Goal: Task Accomplishment & Management: Use online tool/utility

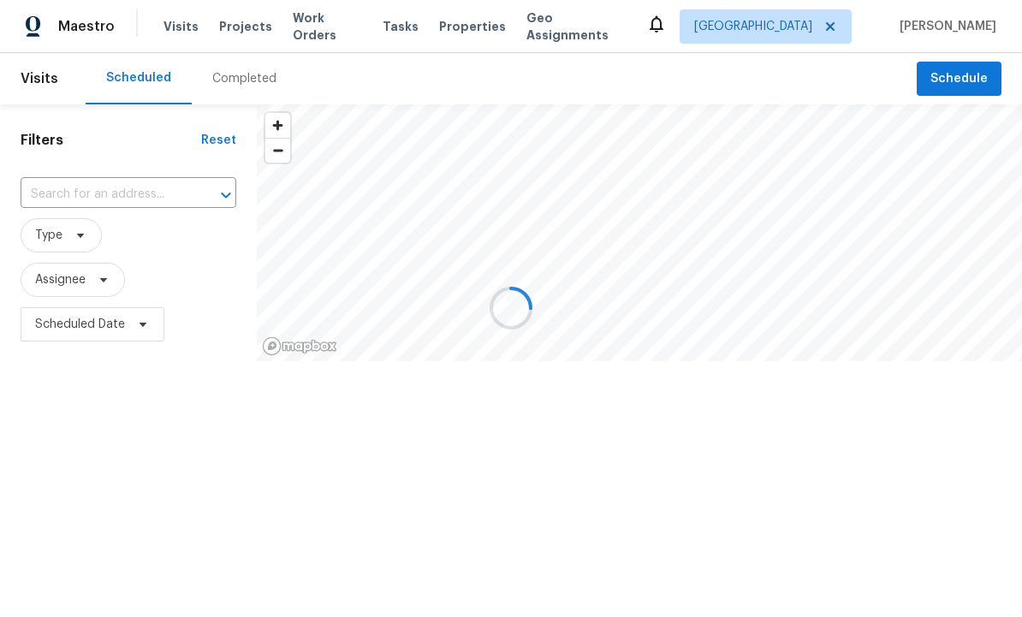
scroll to position [1, 0]
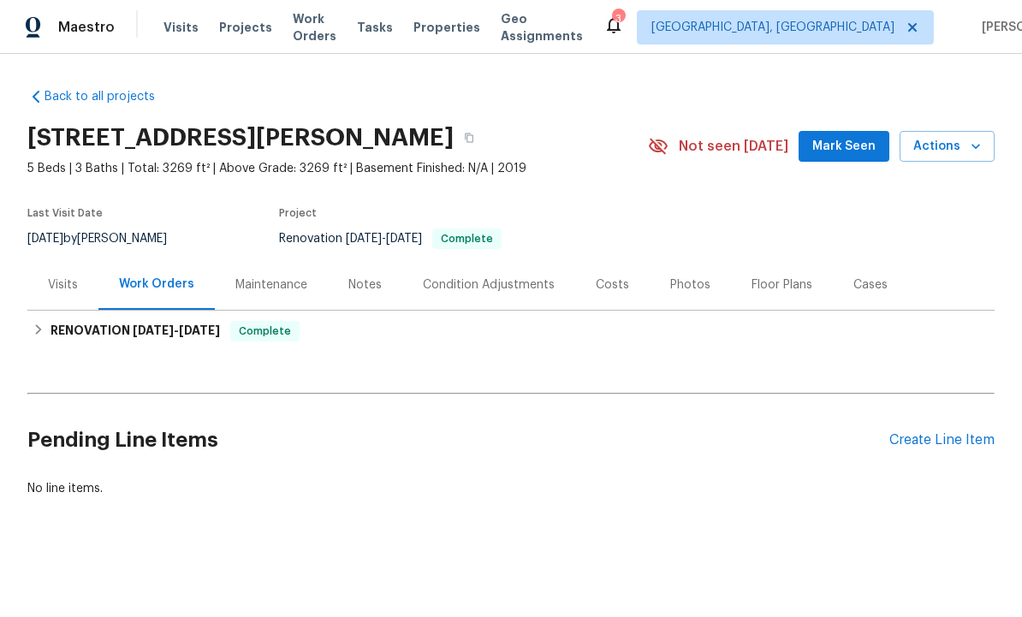
click at [923, 443] on div "Create Line Item" at bounding box center [941, 440] width 105 height 16
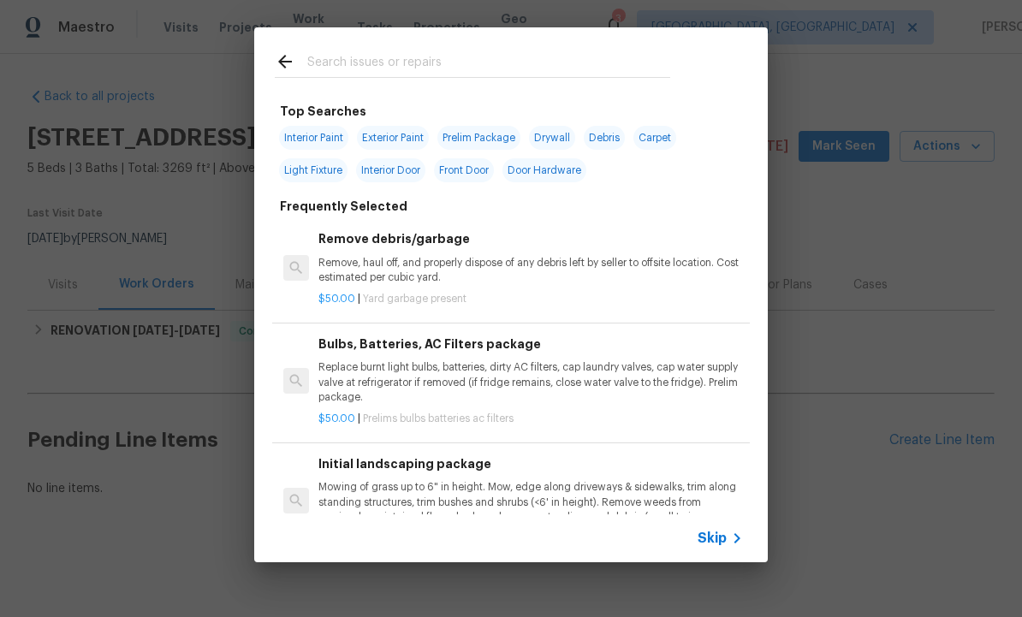
click at [377, 56] on input "text" at bounding box center [488, 64] width 363 height 26
type input "Window"
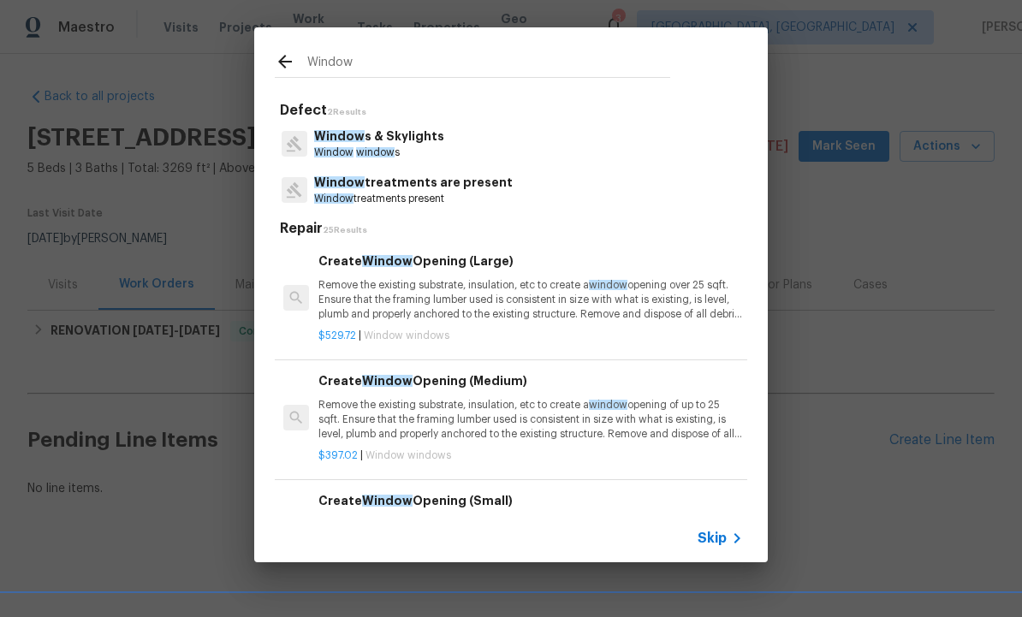
click at [412, 145] on p "Window s & Skylights" at bounding box center [379, 136] width 130 height 18
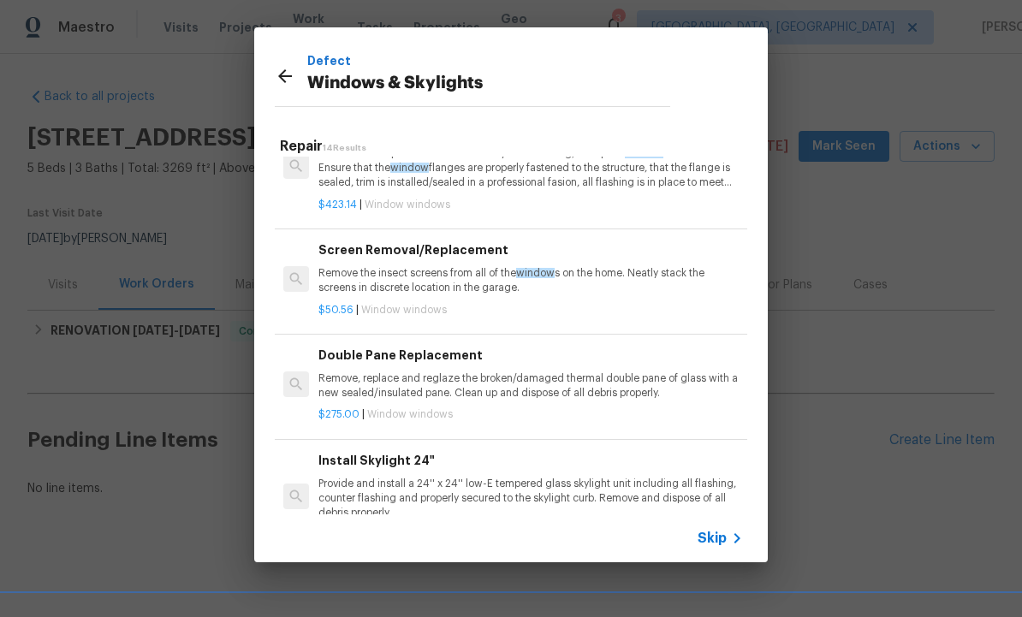
scroll to position [407, 0]
click at [440, 387] on p "Remove, replace and reglaze the broken/damaged thermal double pane of glass wit…" at bounding box center [530, 387] width 424 height 29
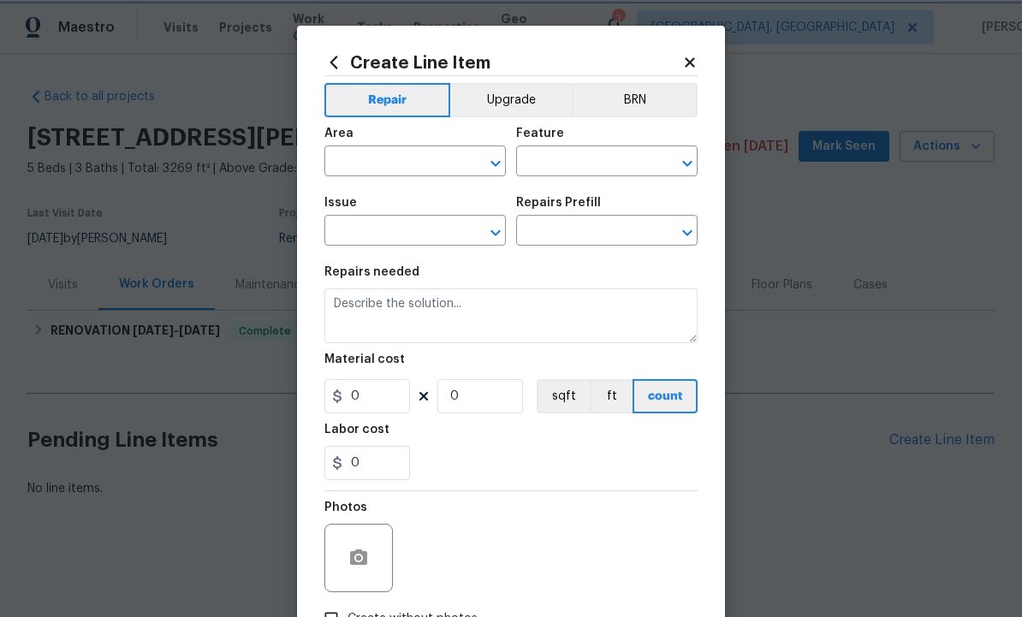
type input "Windows & Skylights"
type input "Double Pane Replacement $275.00"
type textarea "Remove, replace and reglaze the broken/damaged thermal double pane of glass wit…"
type input "275"
type input "1"
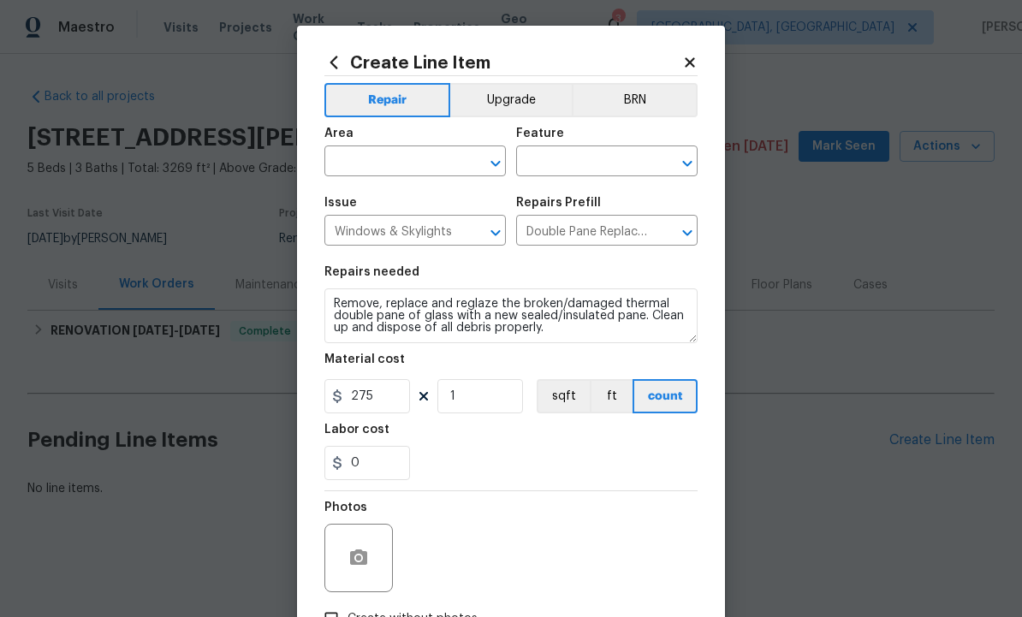
click at [402, 158] on input "text" at bounding box center [390, 163] width 133 height 27
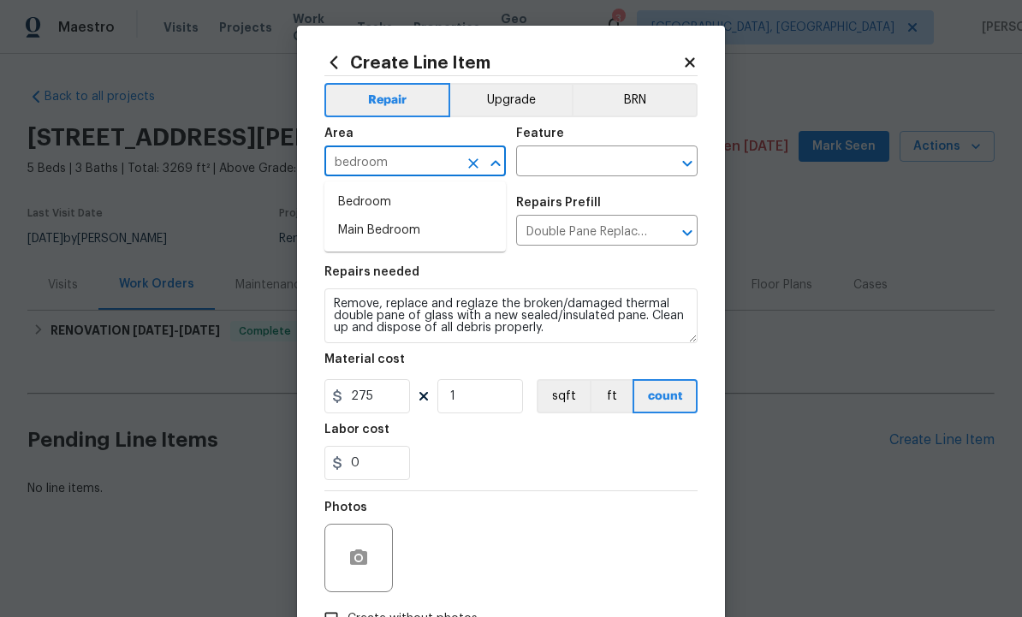
click at [392, 208] on li "Bedroom" at bounding box center [414, 202] width 181 height 28
type input "Bedroom"
click at [562, 157] on input "text" at bounding box center [582, 163] width 133 height 27
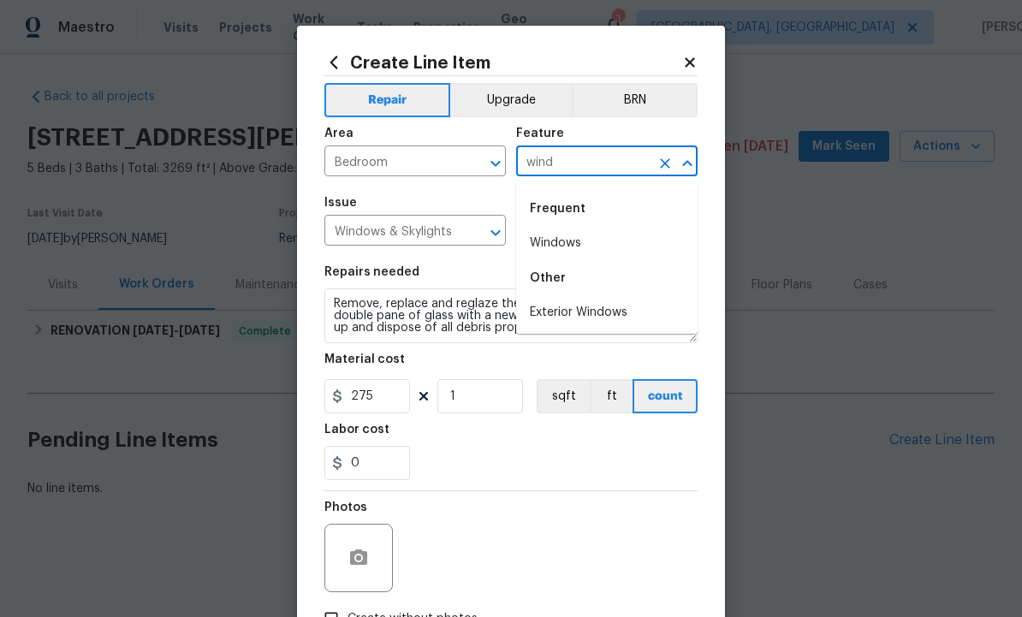
click at [585, 233] on li "Windows" at bounding box center [606, 243] width 181 height 28
type input "Windows"
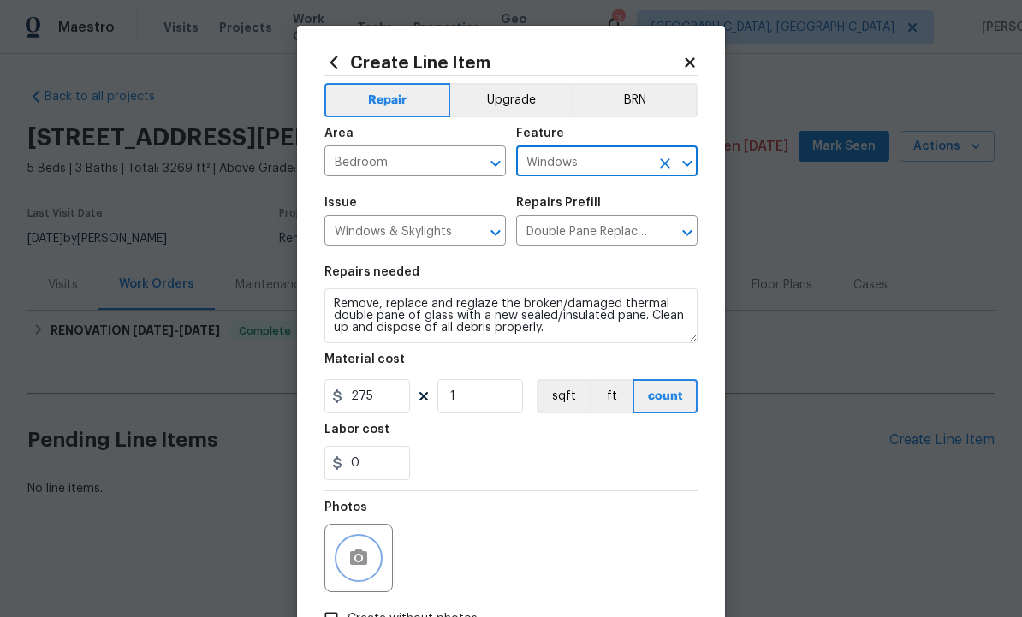
click at [359, 553] on icon "button" at bounding box center [358, 556] width 17 height 15
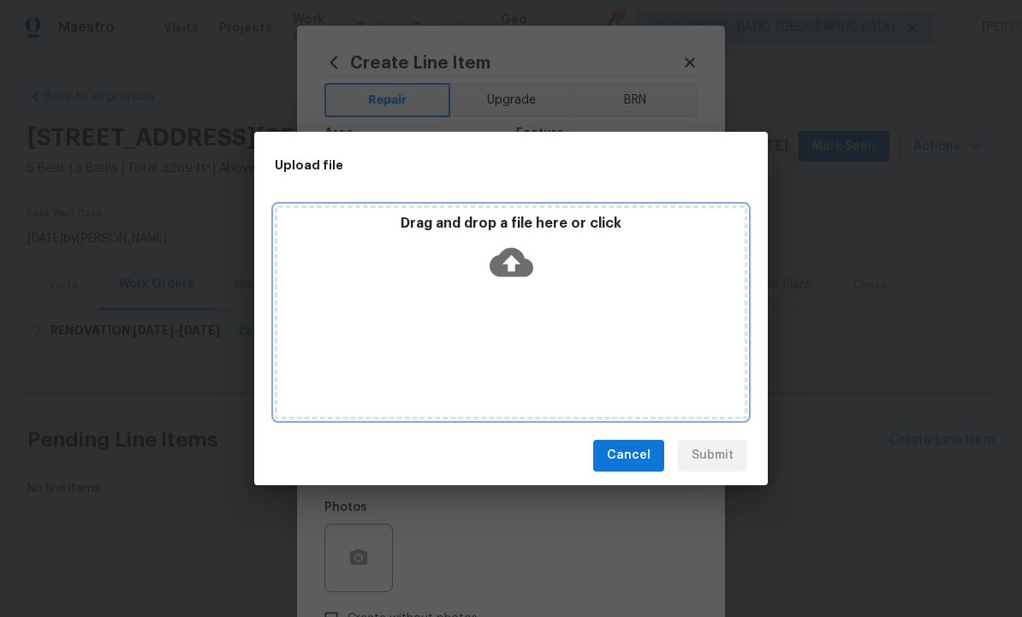
click at [519, 271] on icon at bounding box center [511, 261] width 44 height 29
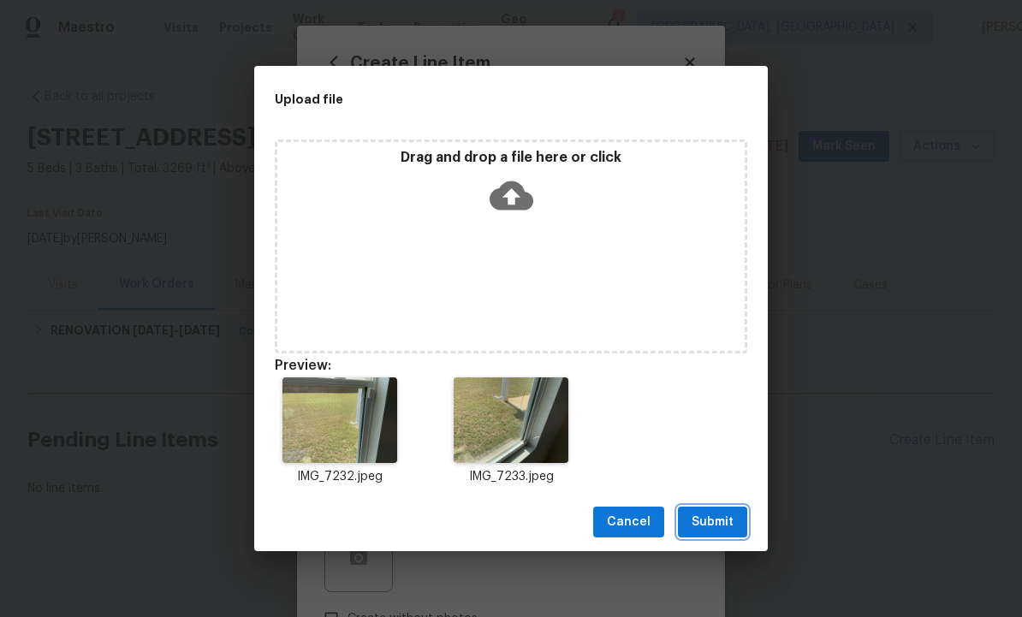
click at [706, 523] on span "Submit" at bounding box center [712, 522] width 42 height 21
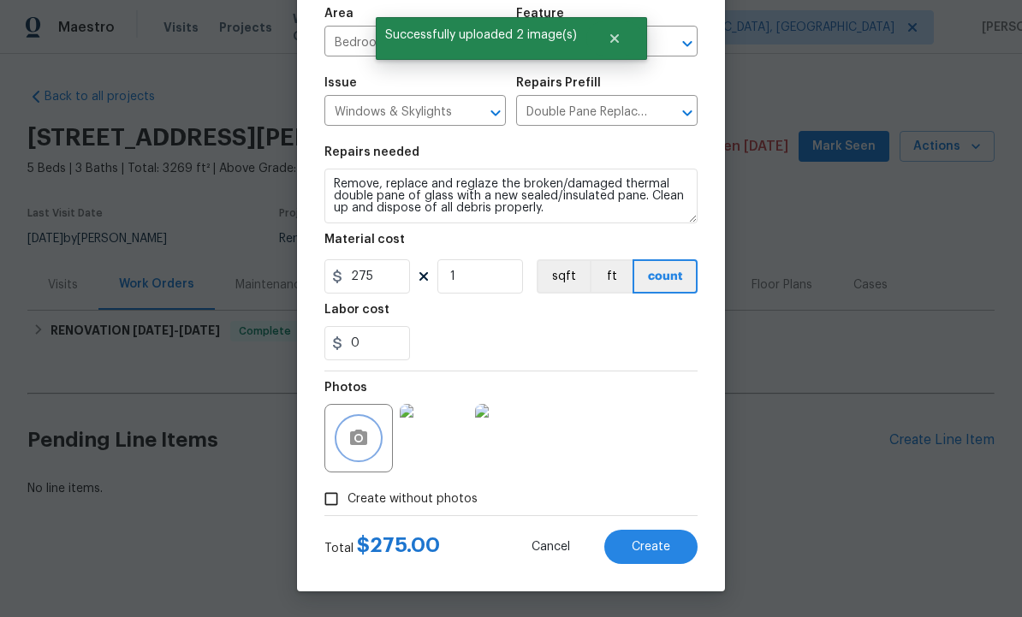
scroll to position [123, 0]
click at [644, 546] on span "Create" at bounding box center [650, 547] width 39 height 13
type input "0"
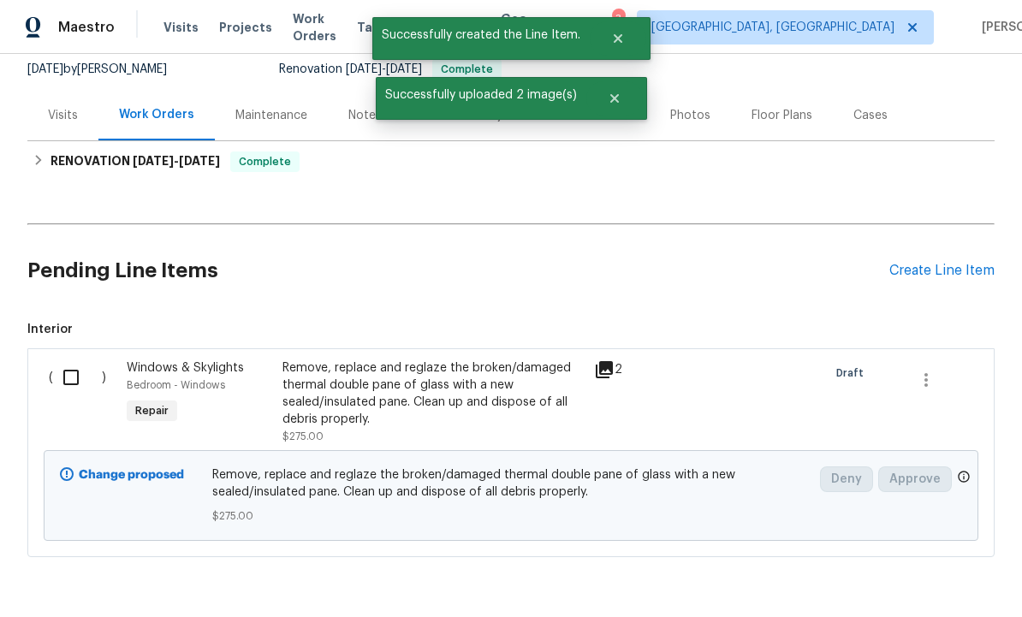
scroll to position [169, 0]
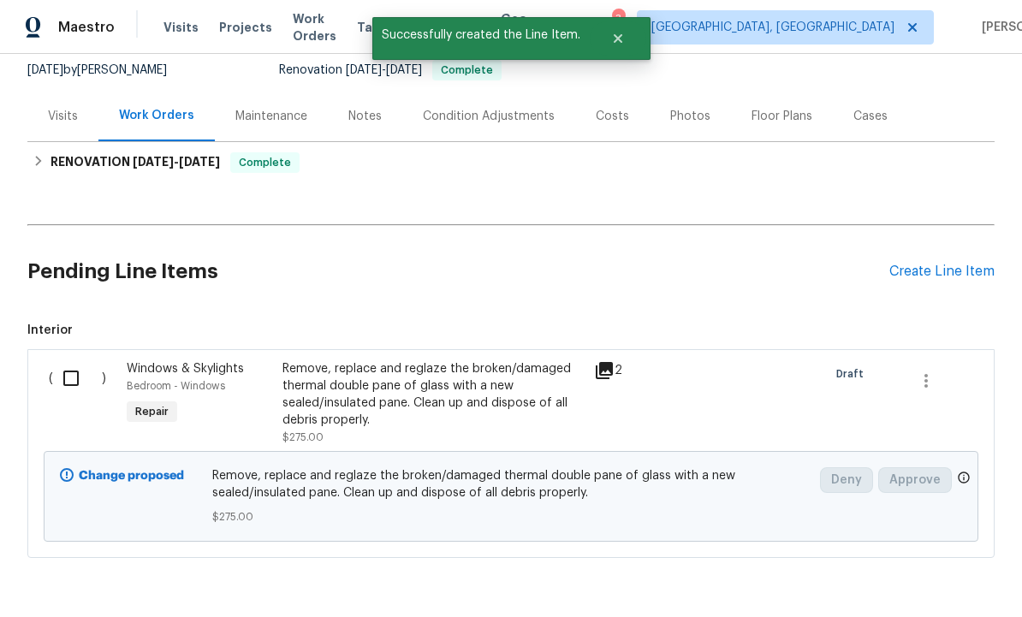
click at [67, 372] on input "checkbox" at bounding box center [77, 378] width 49 height 36
checkbox input "true"
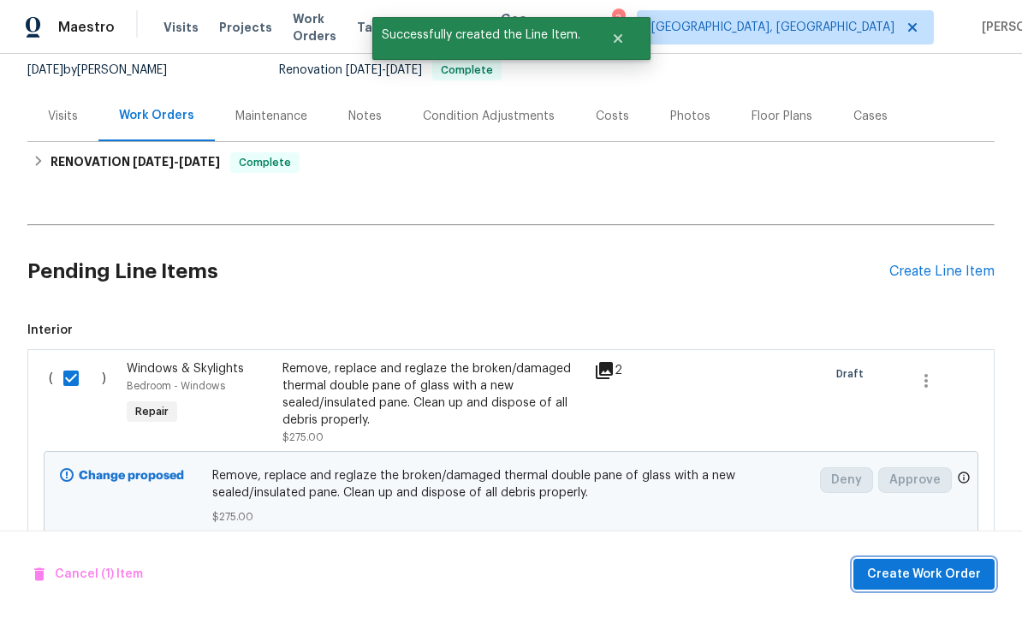
click at [916, 583] on span "Create Work Order" at bounding box center [924, 574] width 114 height 21
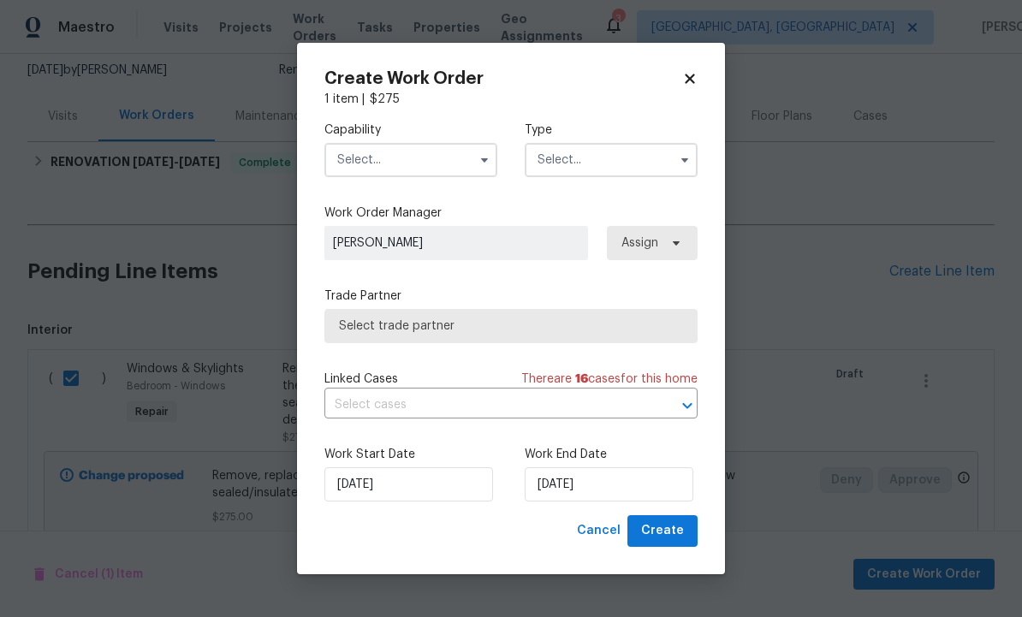
click at [584, 157] on input "text" at bounding box center [610, 160] width 173 height 34
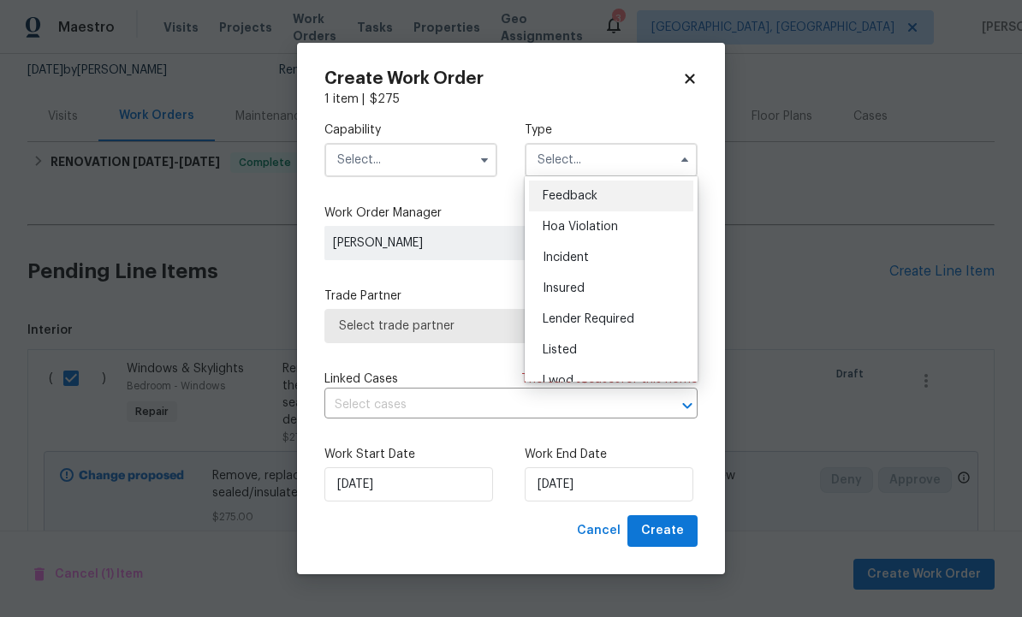
click at [424, 146] on input "text" at bounding box center [410, 160] width 173 height 34
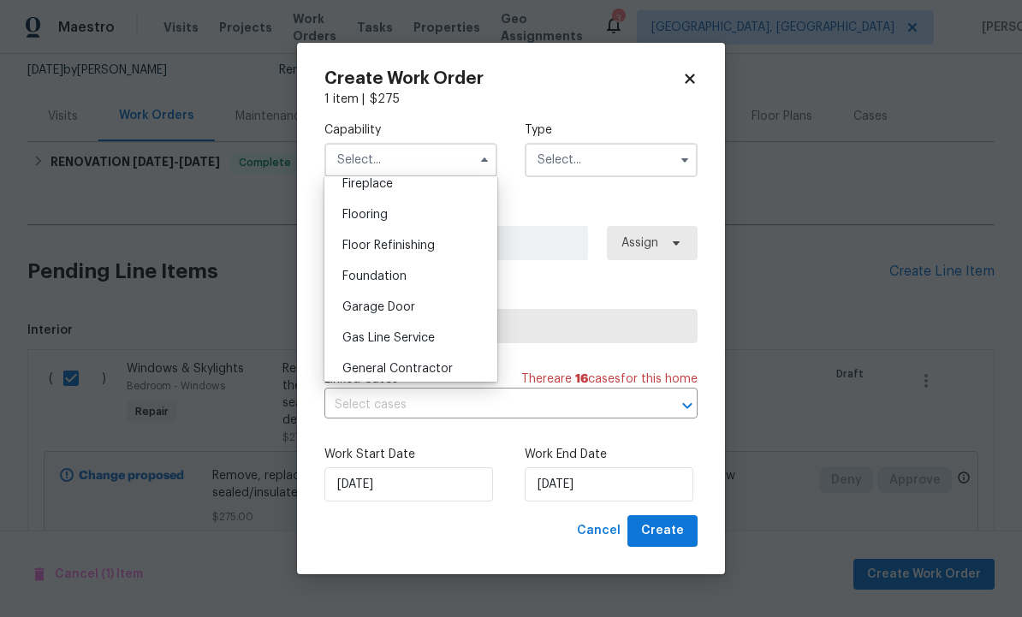
scroll to position [661, 0]
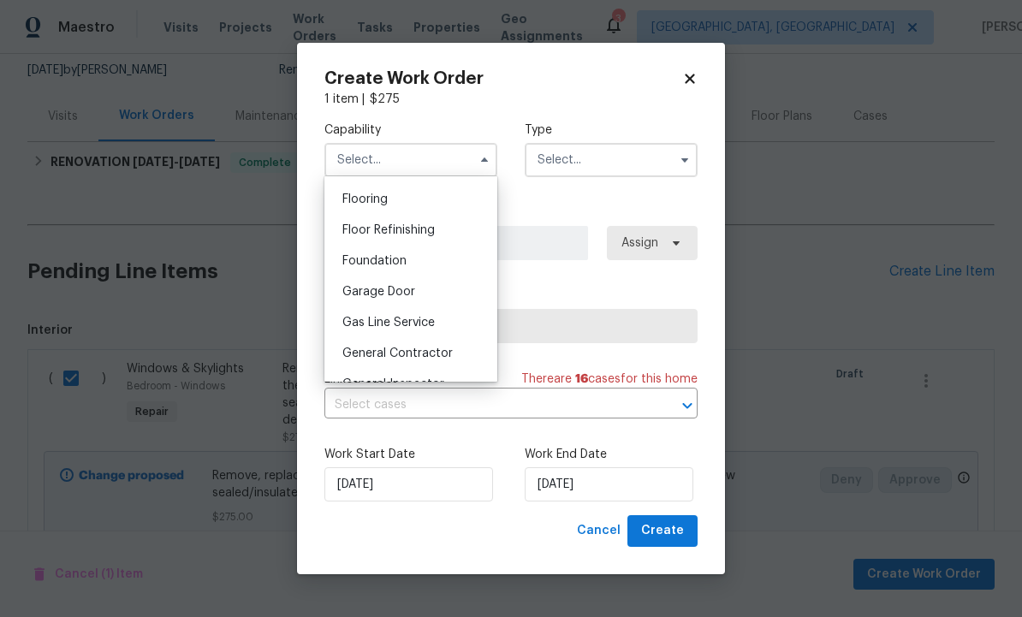
click at [439, 359] on div "General Contractor" at bounding box center [411, 353] width 164 height 31
type input "General Contractor"
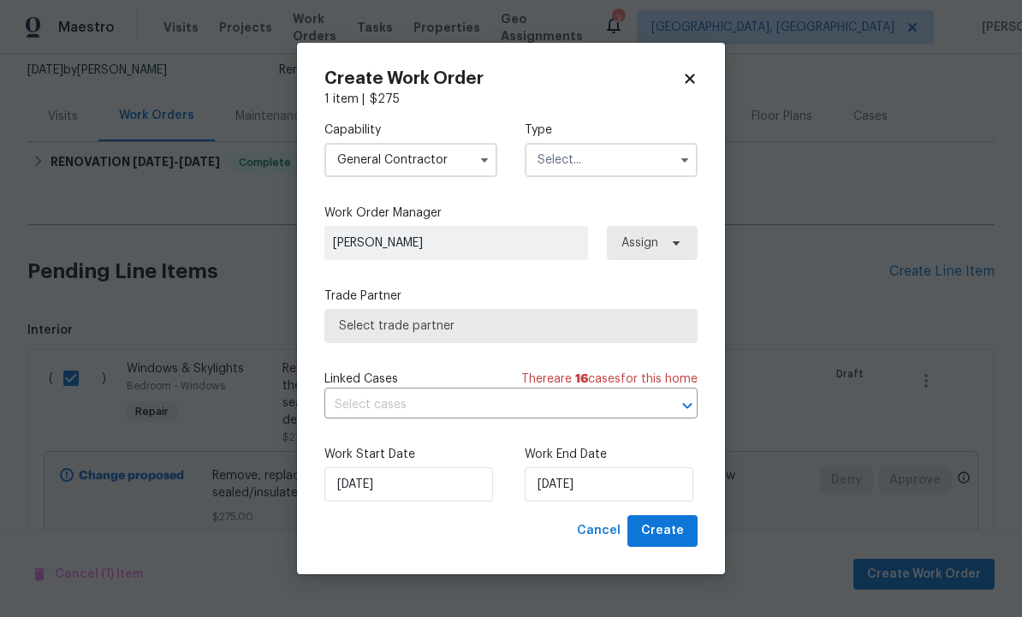
click at [593, 163] on input "text" at bounding box center [610, 160] width 173 height 34
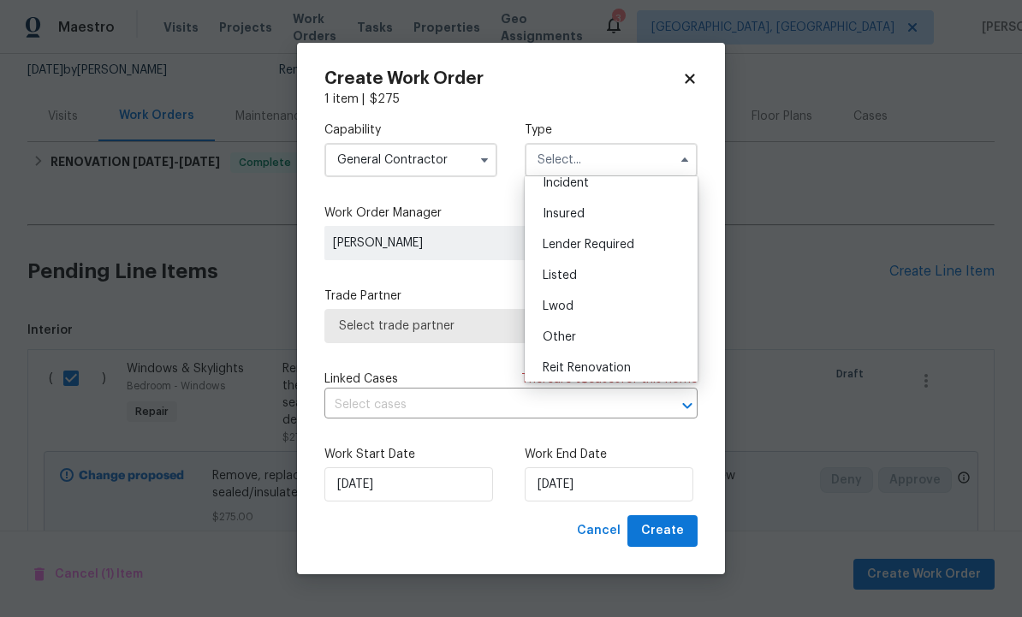
scroll to position [72, 0]
click at [596, 278] on div "Listed" at bounding box center [611, 278] width 164 height 31
type input "Listed"
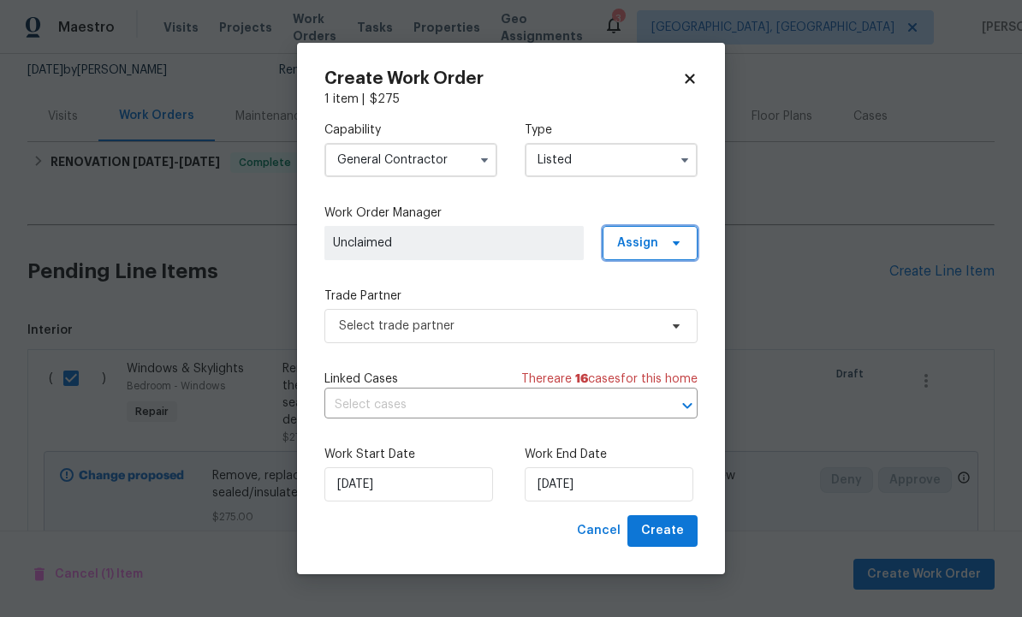
click at [679, 241] on icon at bounding box center [676, 243] width 7 height 4
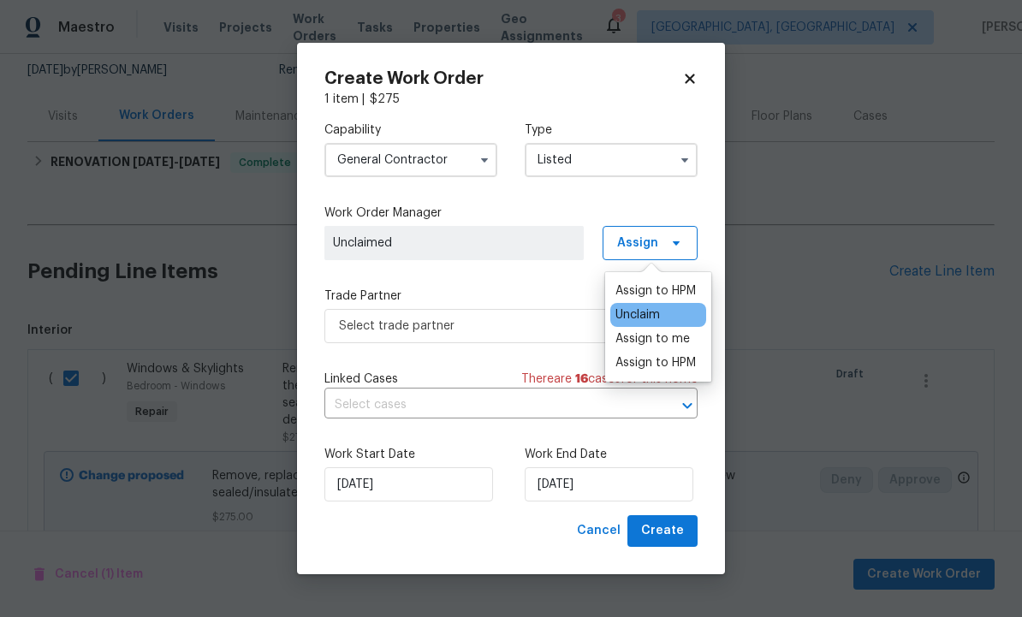
click at [662, 368] on div "Assign to HPM" at bounding box center [655, 362] width 80 height 17
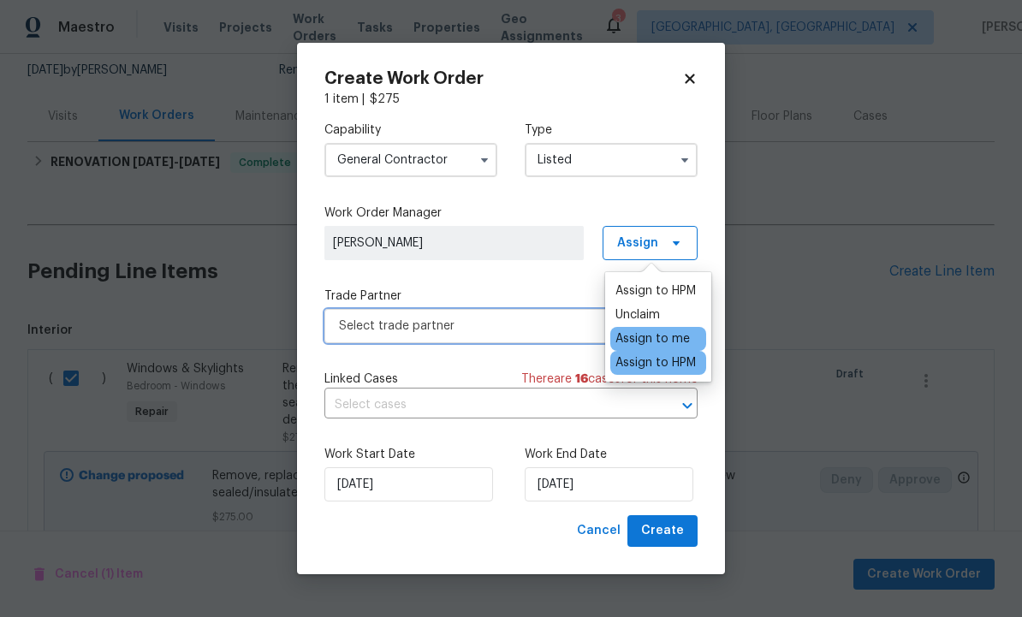
click at [478, 329] on span "Select trade partner" at bounding box center [498, 325] width 319 height 17
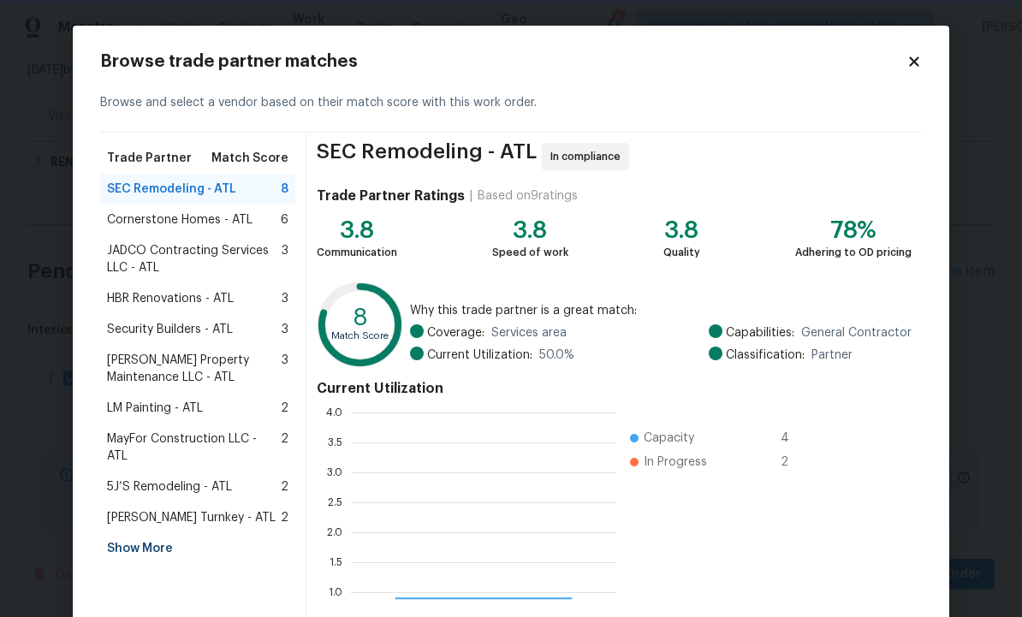
scroll to position [240, 265]
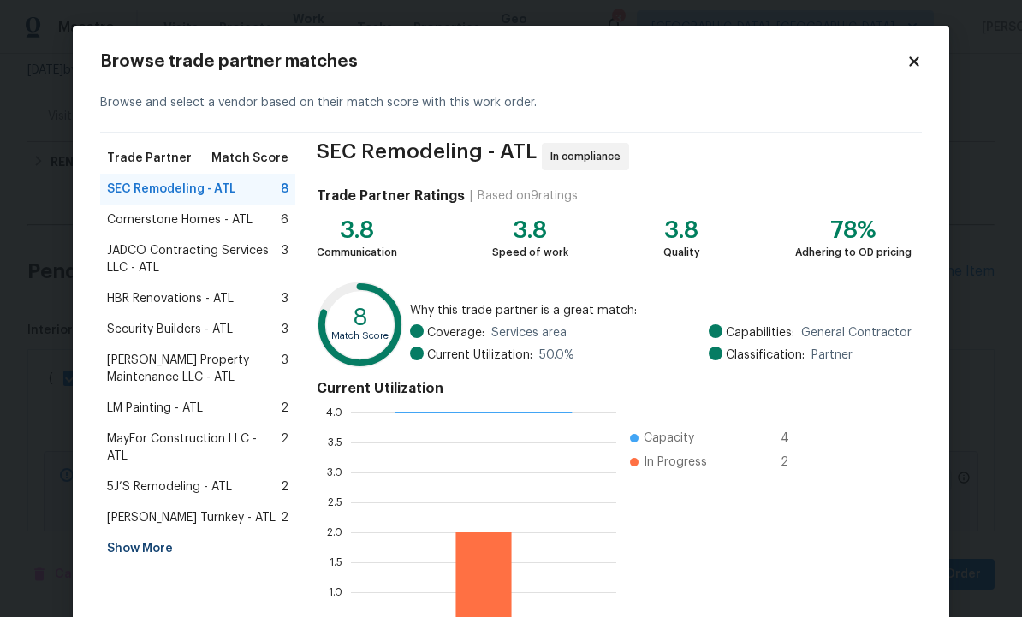
click at [210, 361] on span "Glen Property Maintenance LLC - ATL" at bounding box center [194, 369] width 175 height 34
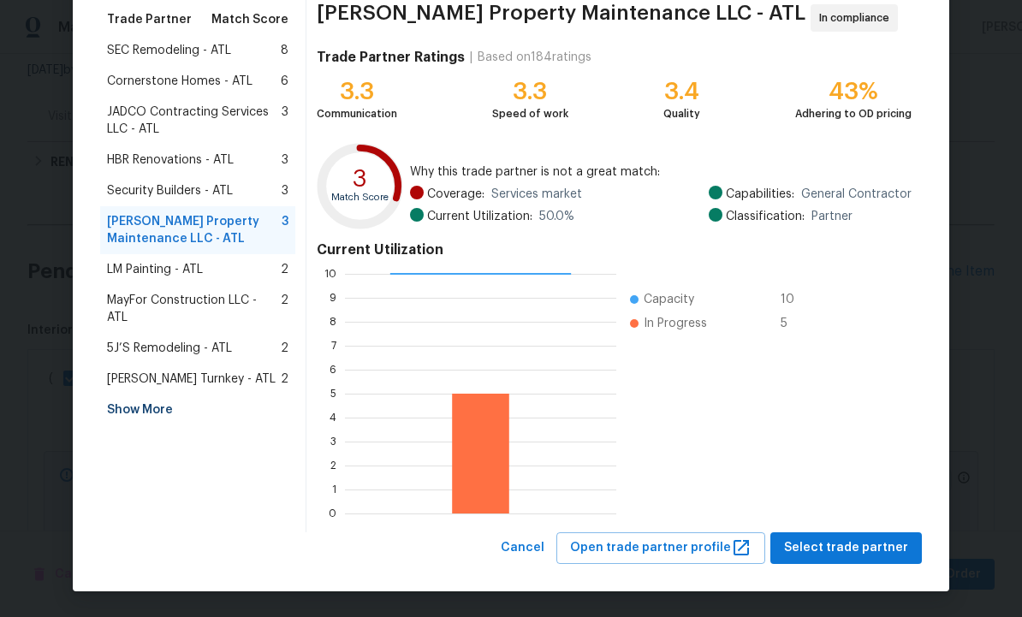
scroll to position [138, 0]
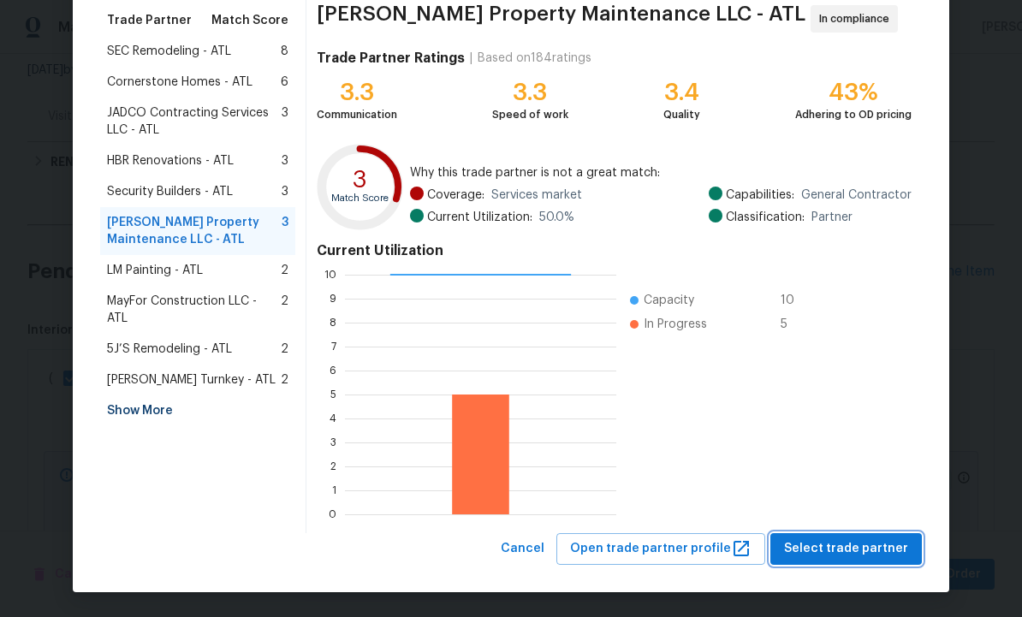
click at [841, 545] on span "Select trade partner" at bounding box center [846, 548] width 124 height 21
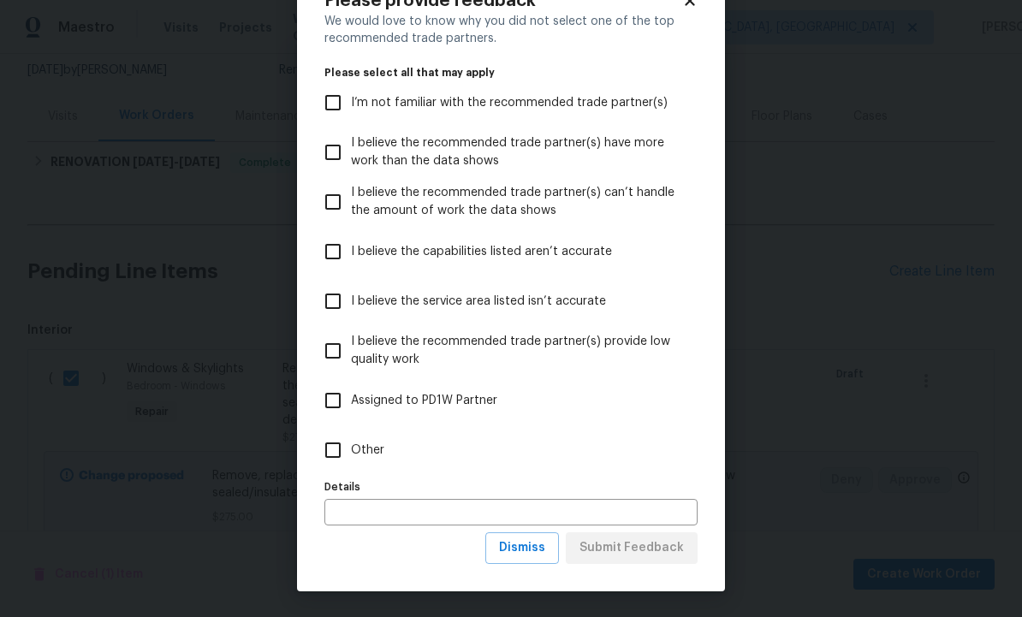
scroll to position [62, 0]
click at [523, 549] on span "Dismiss" at bounding box center [522, 547] width 46 height 21
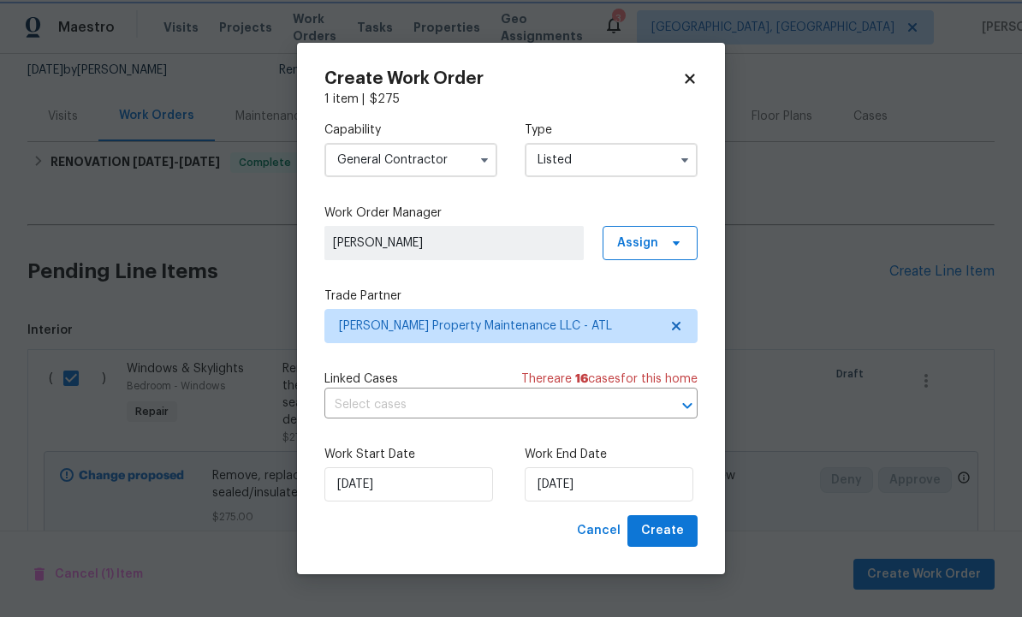
scroll to position [0, 0]
click at [584, 483] on input "9/16/2025" at bounding box center [608, 484] width 169 height 34
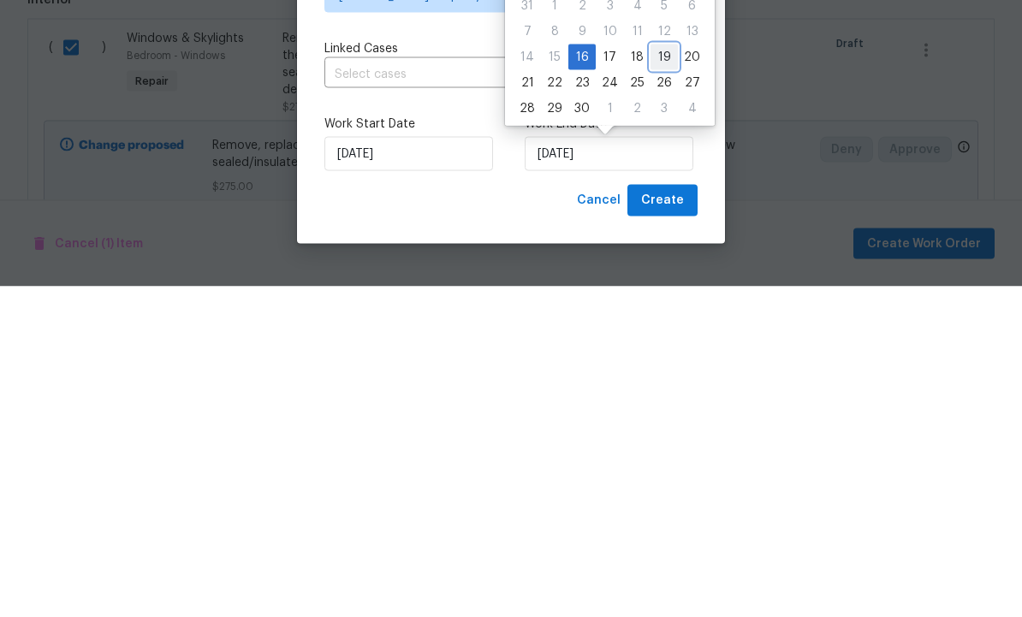
click at [663, 376] on div "19" at bounding box center [663, 388] width 27 height 24
type input "9/19/2025"
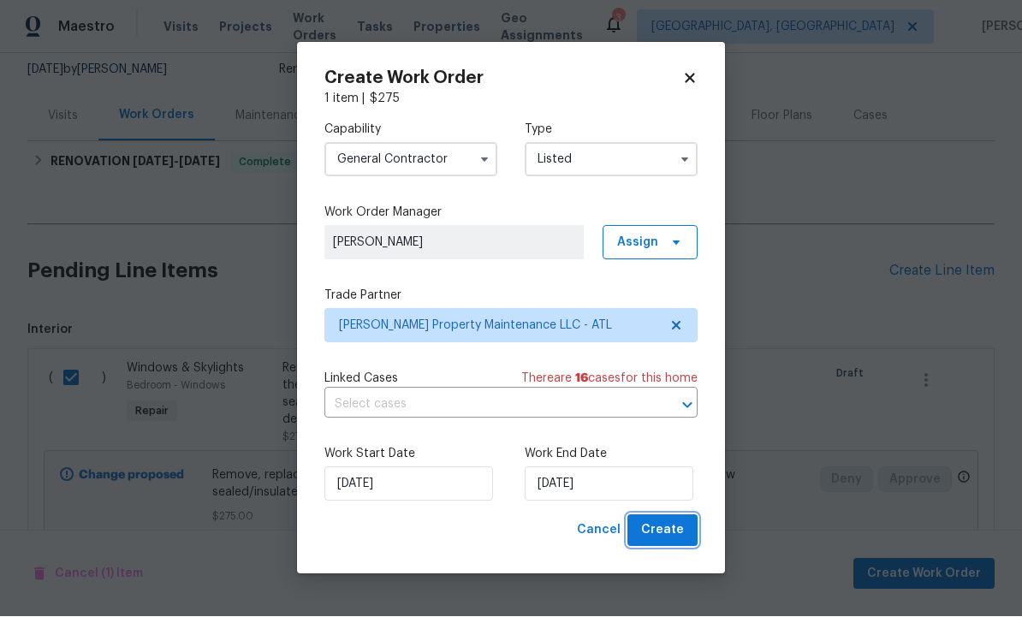
click at [667, 531] on span "Create" at bounding box center [662, 530] width 43 height 21
checkbox input "false"
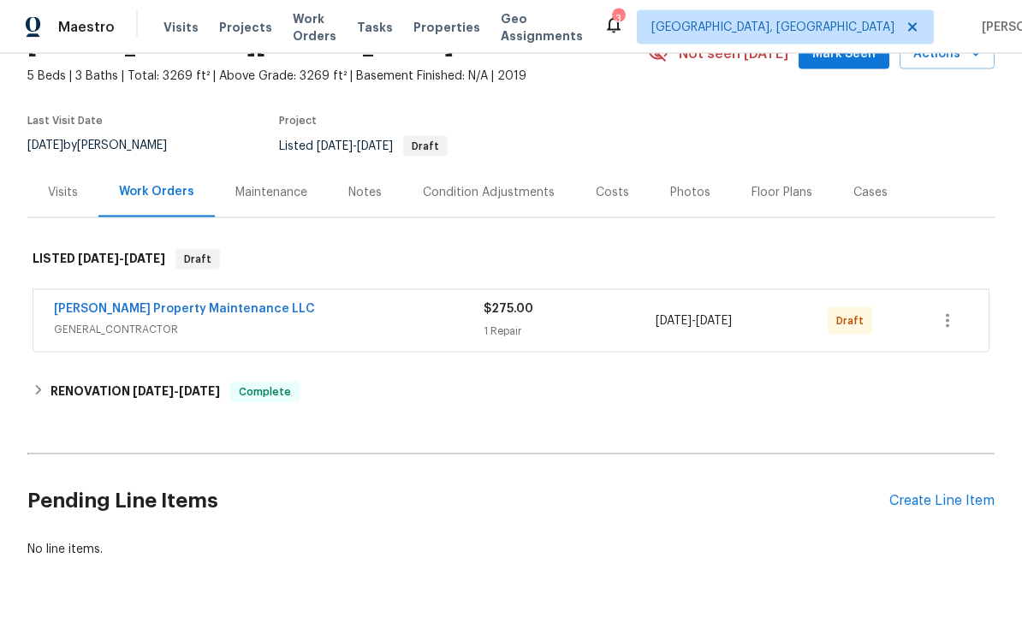
scroll to position [92, 0]
click at [961, 325] on button "button" at bounding box center [947, 321] width 41 height 41
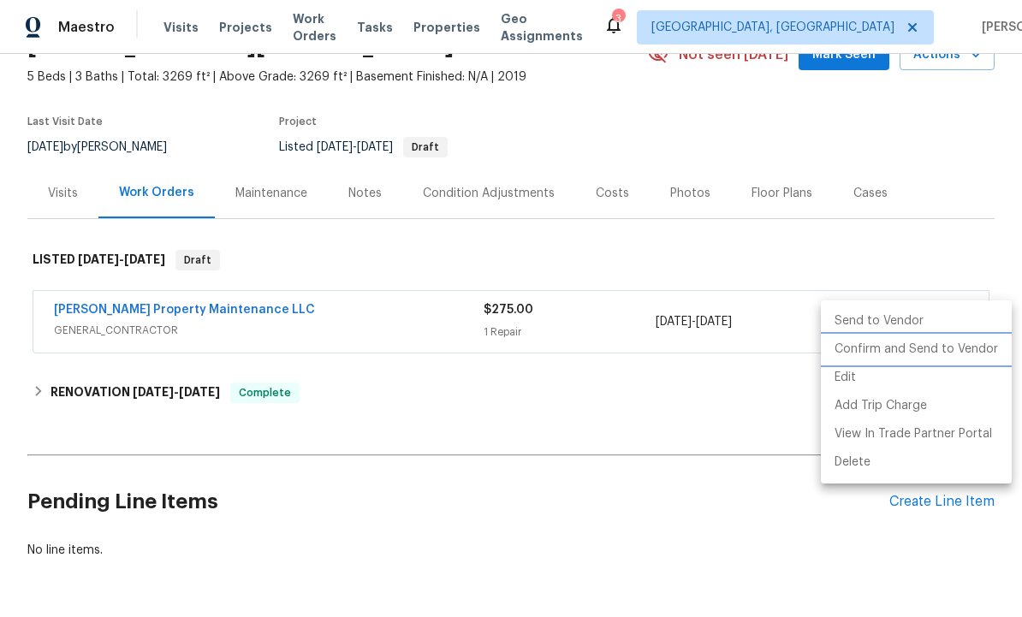
click at [915, 348] on li "Confirm and Send to Vendor" at bounding box center [916, 349] width 191 height 28
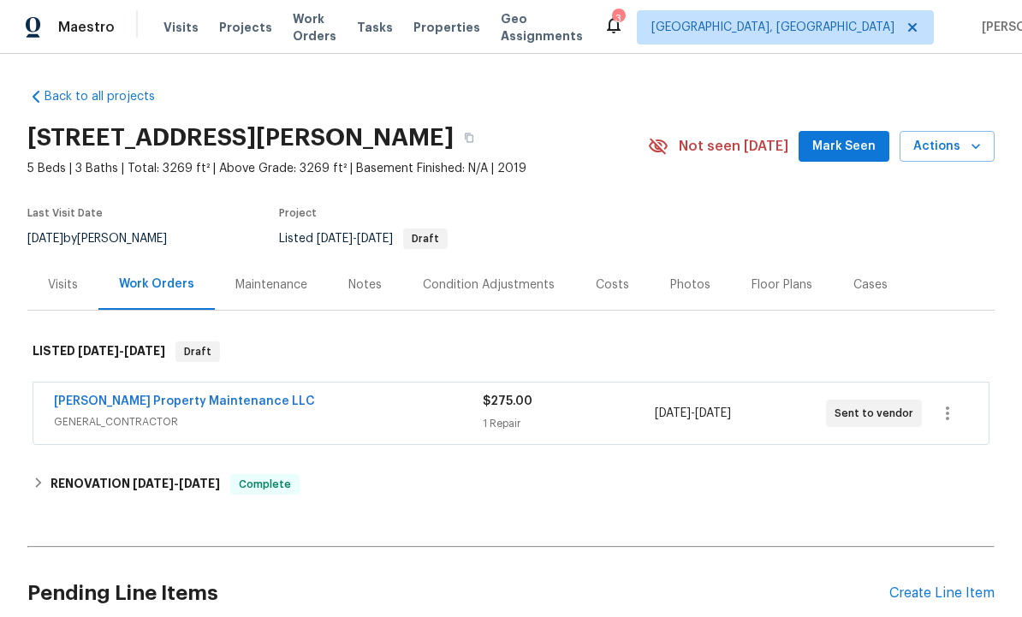
click at [187, 397] on link "[PERSON_NAME] Property Maintenance LLC" at bounding box center [184, 401] width 261 height 12
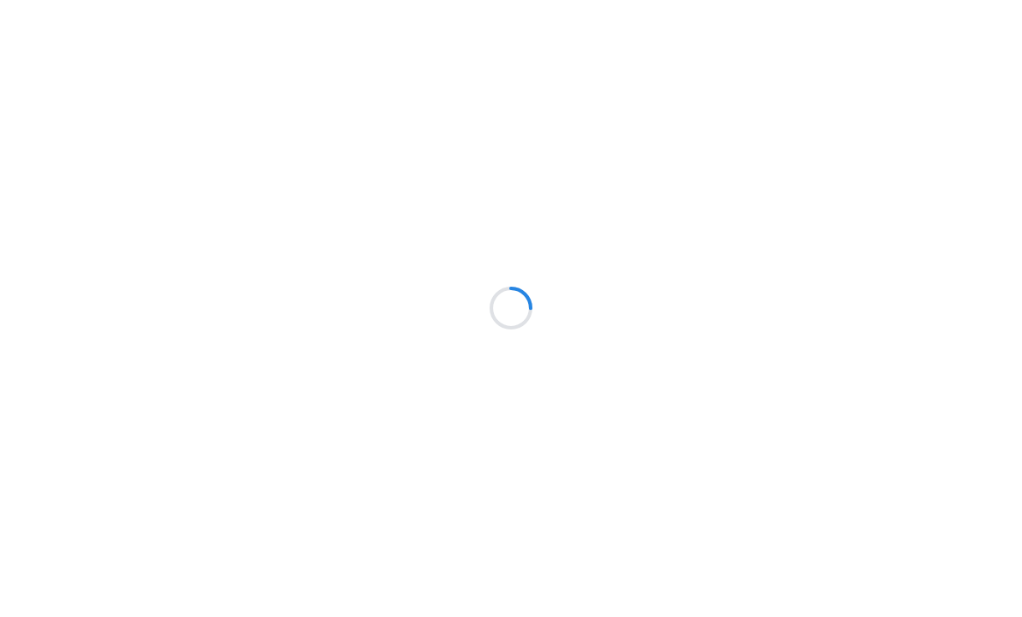
scroll to position [1, 0]
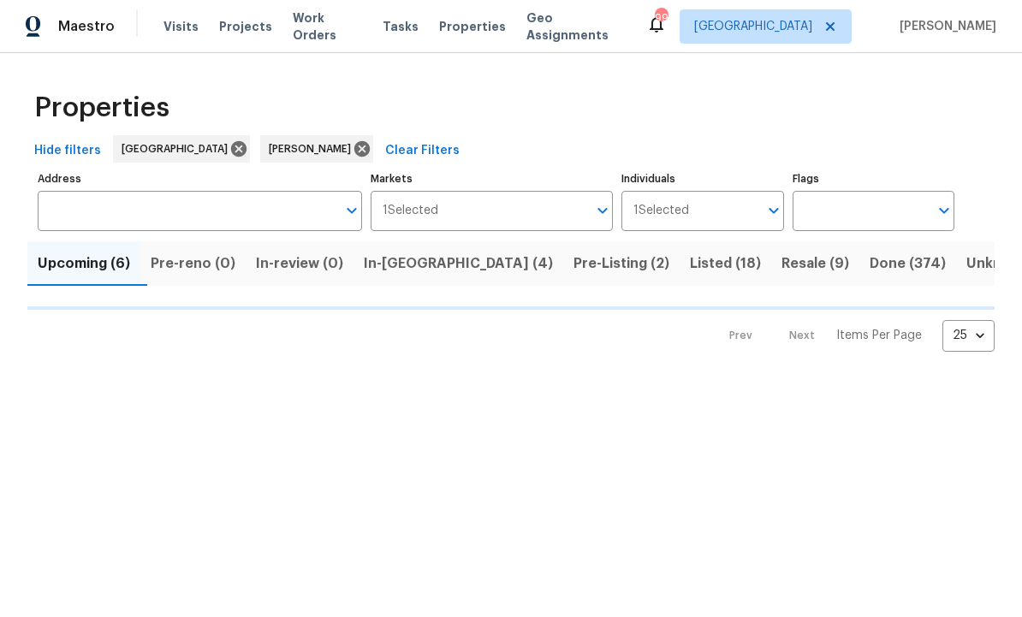
click at [690, 276] on span "Listed (18)" at bounding box center [725, 264] width 71 height 24
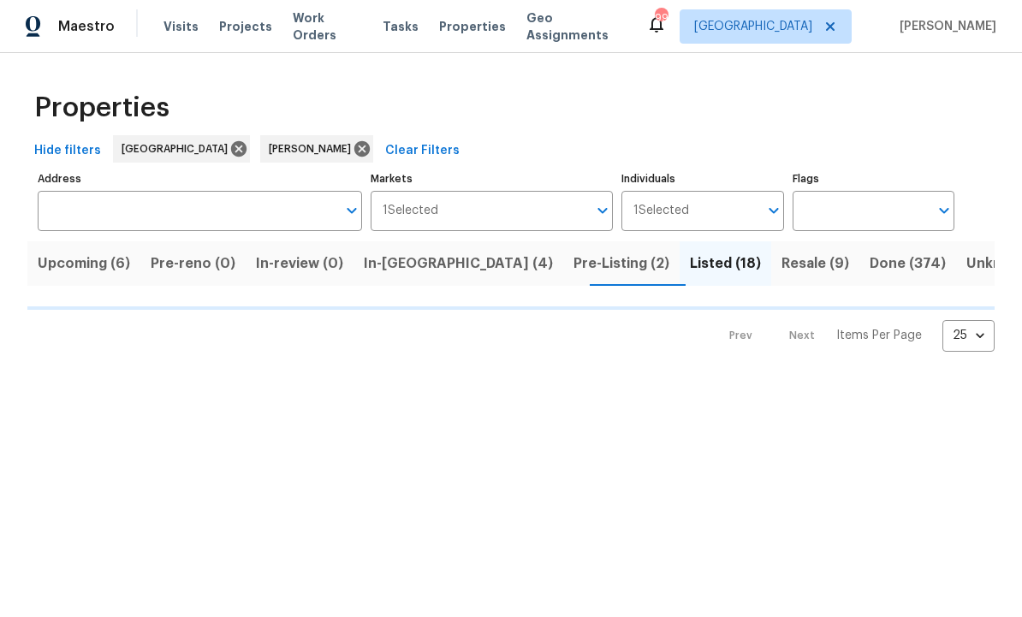
click at [690, 264] on span "Listed (18)" at bounding box center [725, 264] width 71 height 24
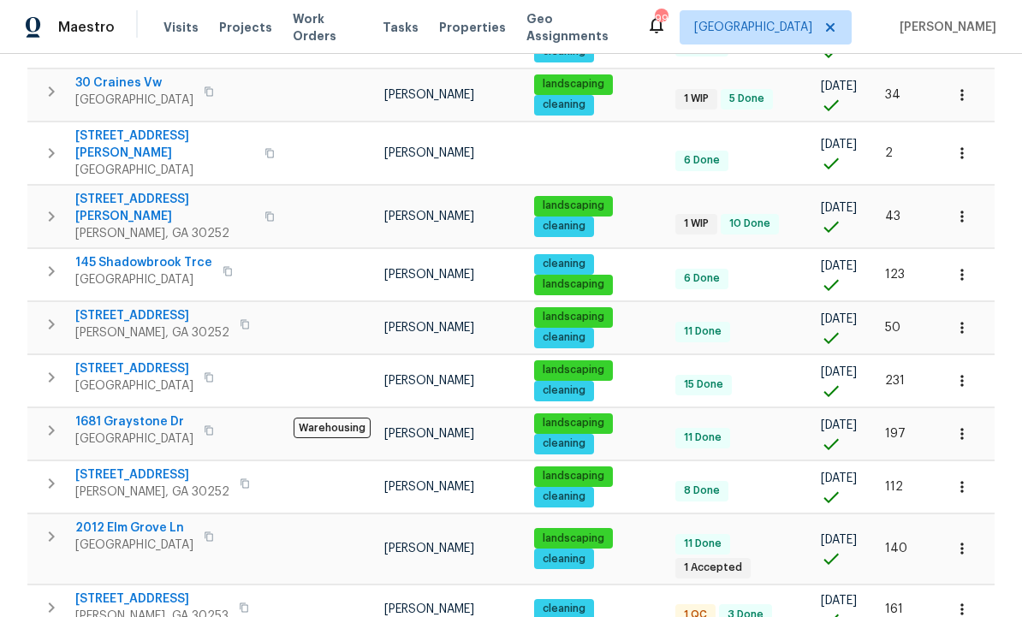
scroll to position [685, 0]
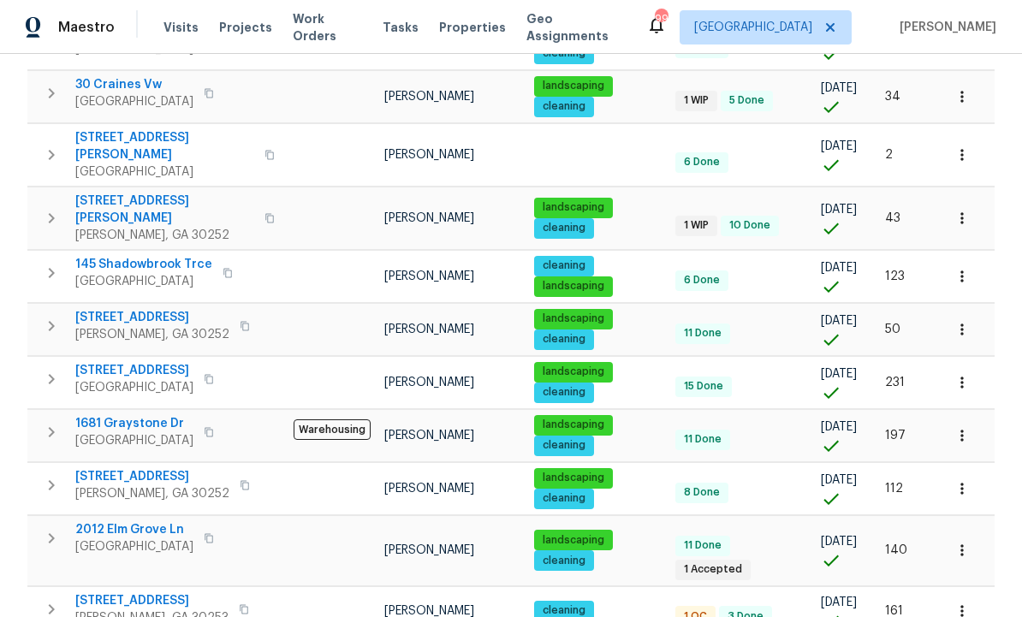
click at [140, 592] on span "[STREET_ADDRESS]" at bounding box center [151, 600] width 153 height 17
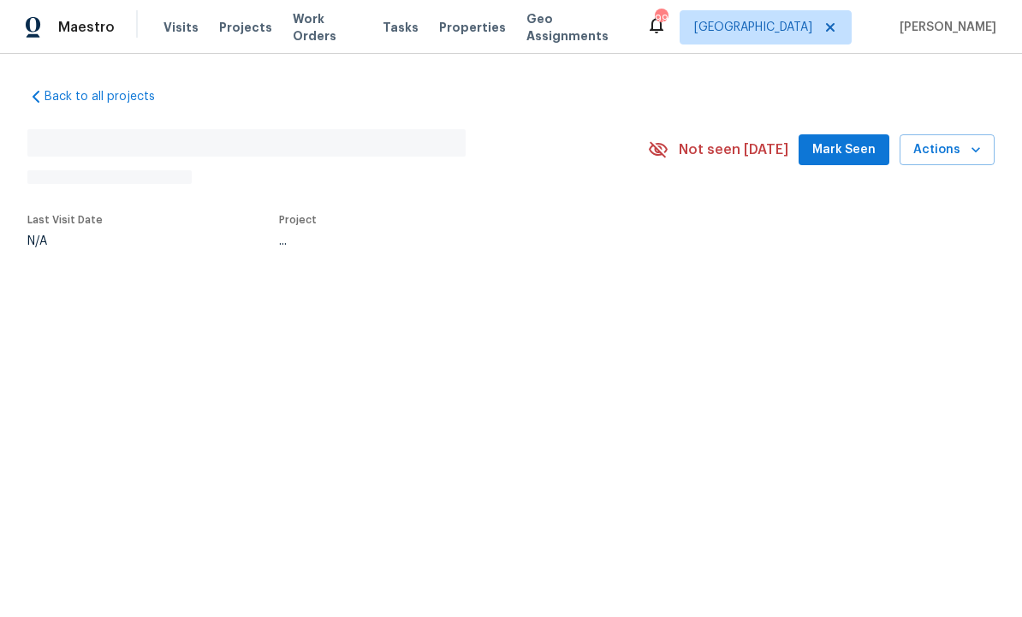
click at [856, 145] on span "Mark Seen" at bounding box center [843, 149] width 63 height 21
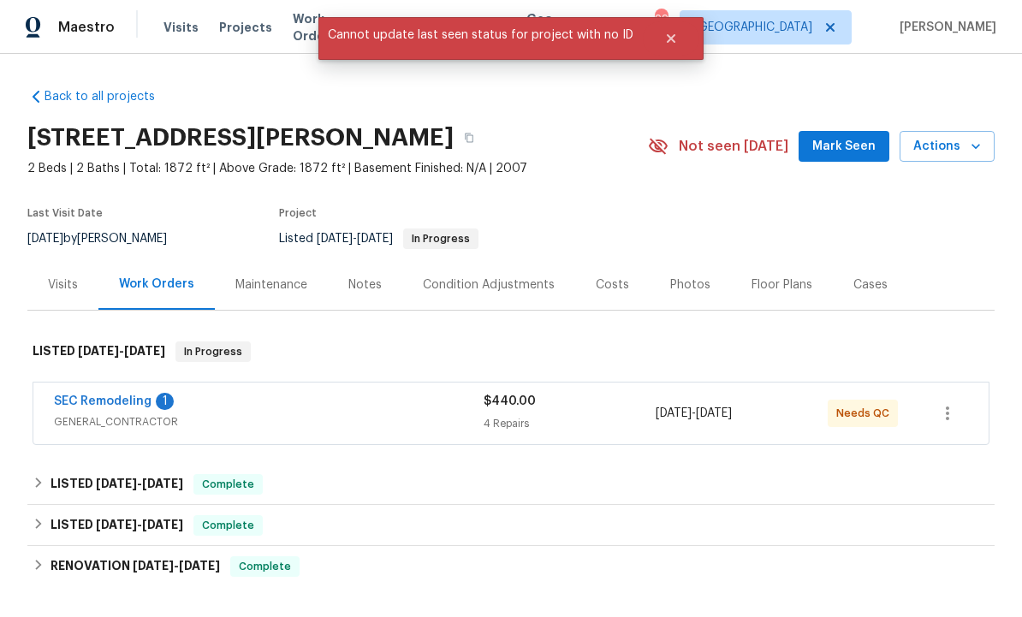
click at [839, 143] on span "Mark Seen" at bounding box center [843, 146] width 63 height 21
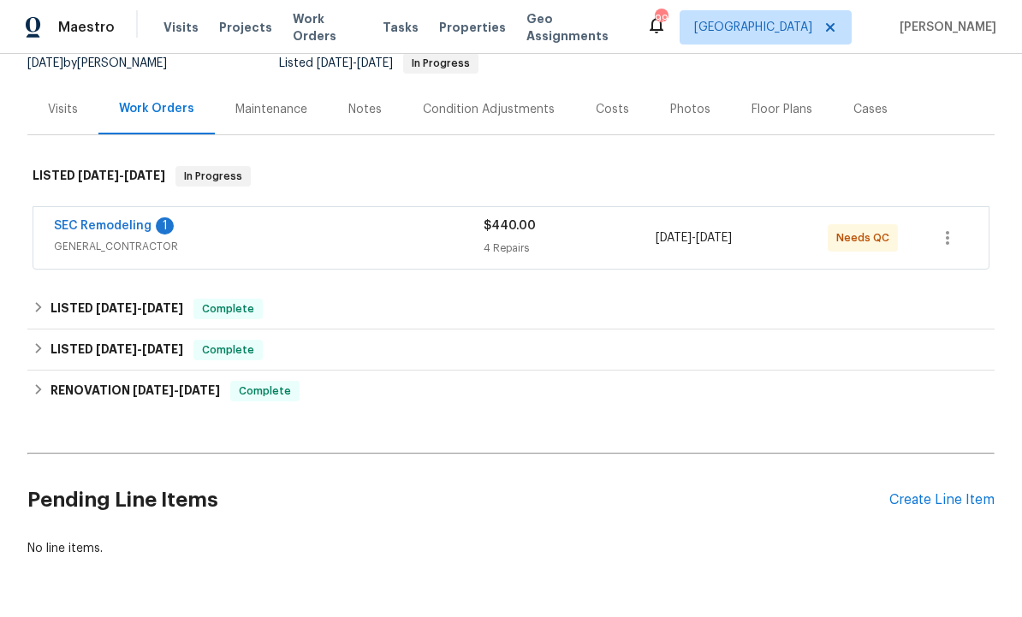
scroll to position [174, 0]
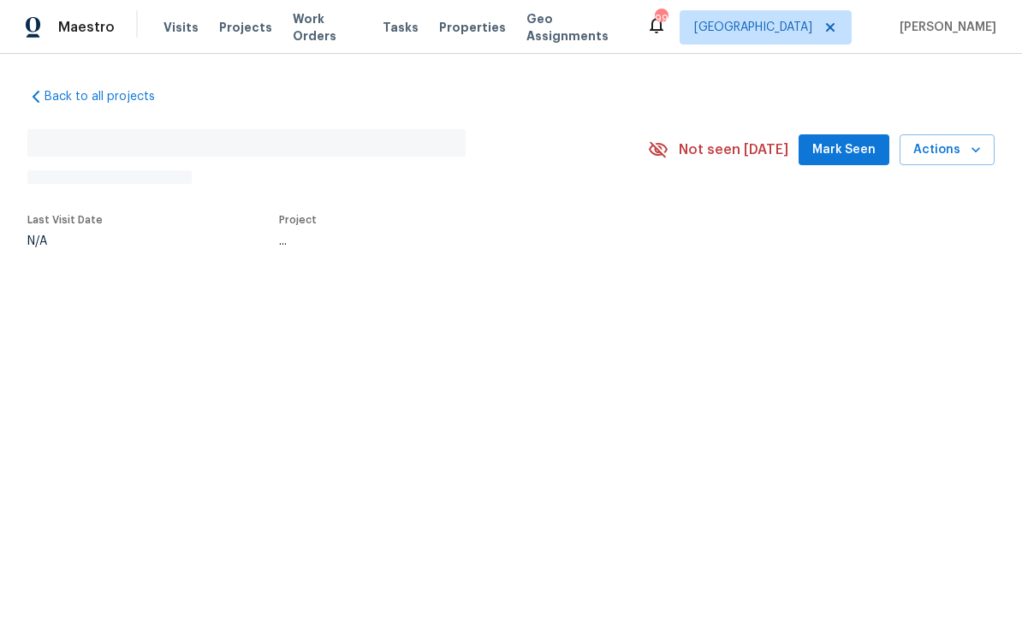
click at [842, 151] on span "Mark Seen" at bounding box center [843, 149] width 63 height 21
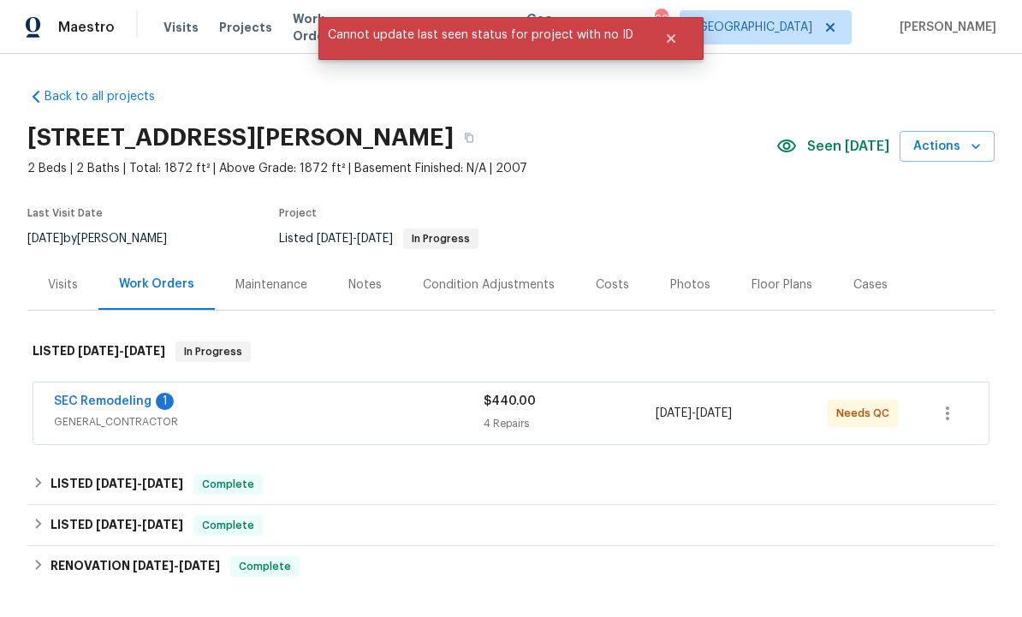
click at [124, 396] on link "SEC Remodeling" at bounding box center [103, 401] width 98 height 12
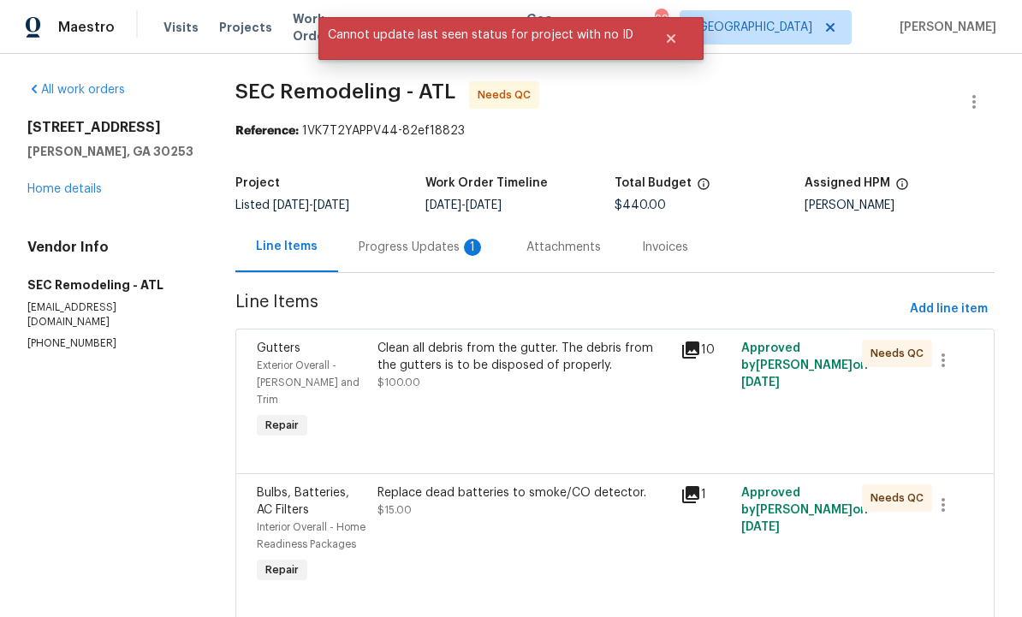
click at [433, 241] on div "Progress Updates 1" at bounding box center [422, 247] width 127 height 17
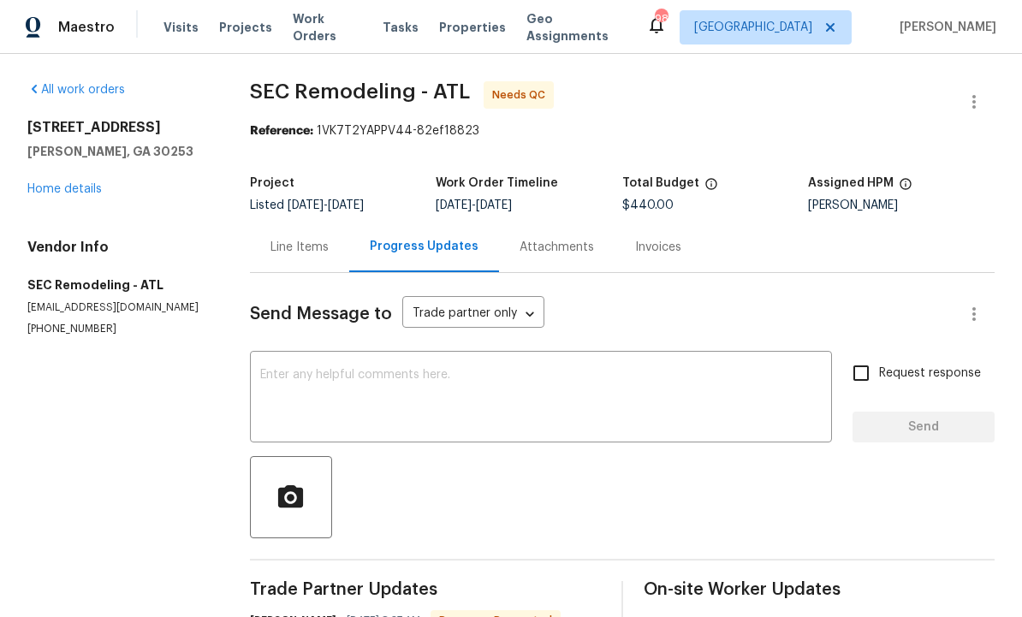
click at [311, 245] on div "Line Items" at bounding box center [299, 247] width 58 height 17
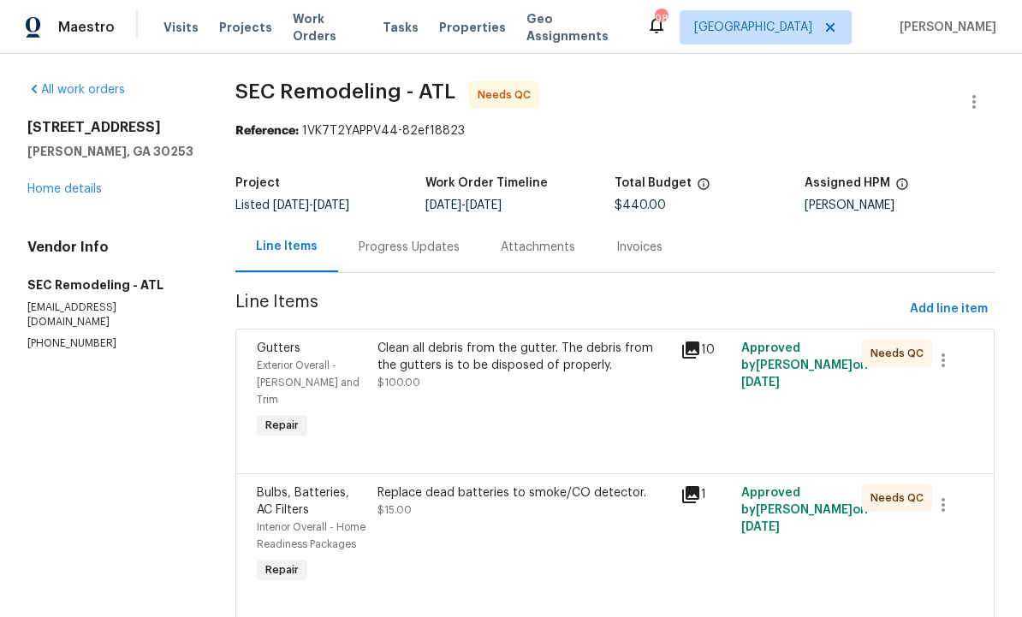
click at [566, 407] on div "Clean all debris from the gutter. The debris from the gutters is to be disposed…" at bounding box center [523, 391] width 303 height 113
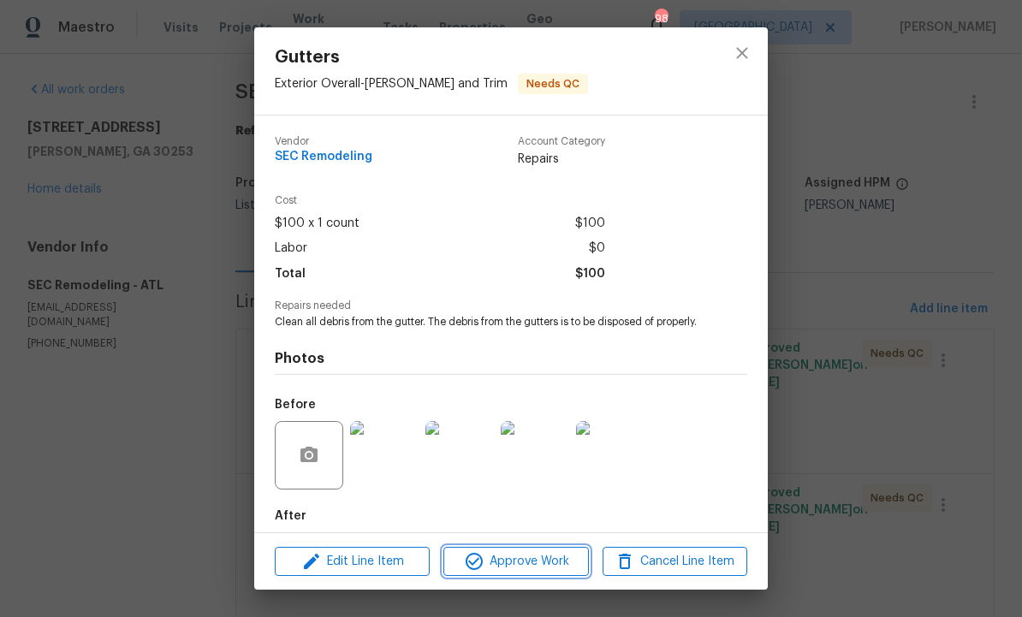
click at [530, 559] on span "Approve Work" at bounding box center [515, 561] width 134 height 21
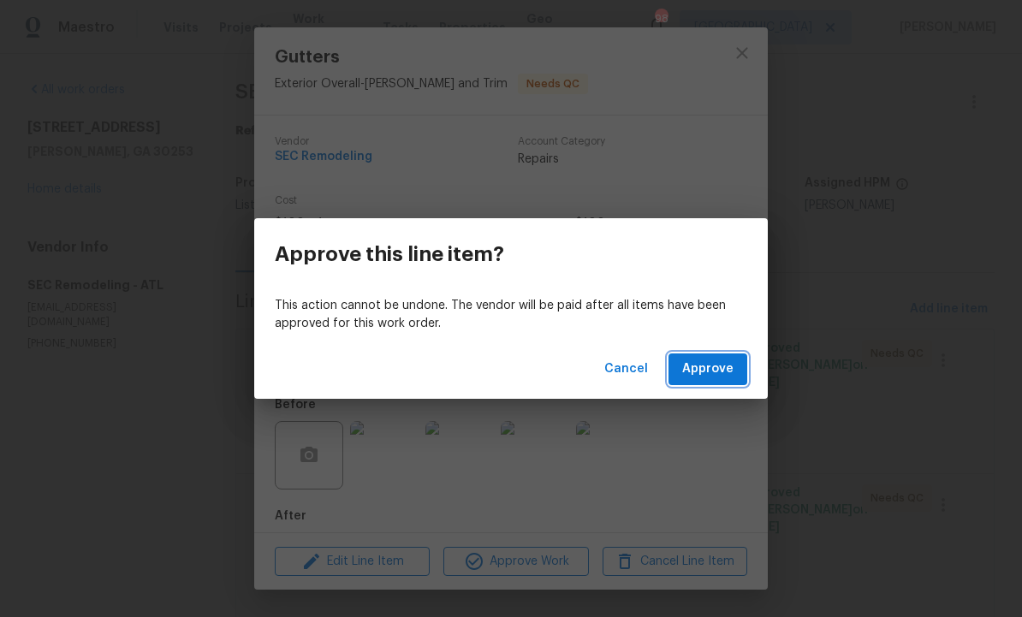
click at [706, 365] on span "Approve" at bounding box center [707, 369] width 51 height 21
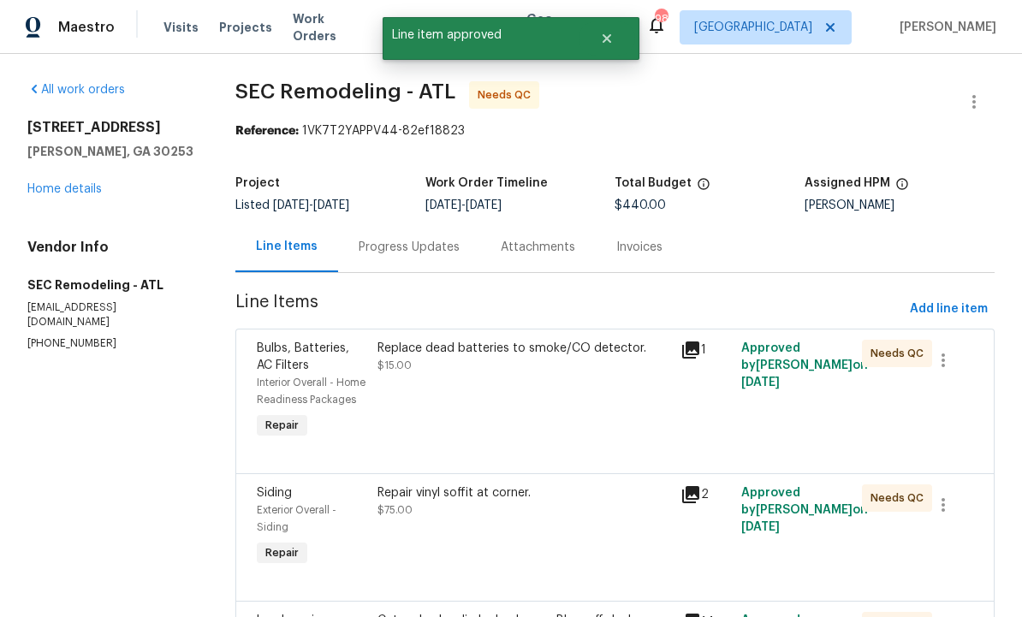
click at [539, 419] on div "Replace dead batteries to smoke/CO detector. $15.00" at bounding box center [523, 391] width 303 height 113
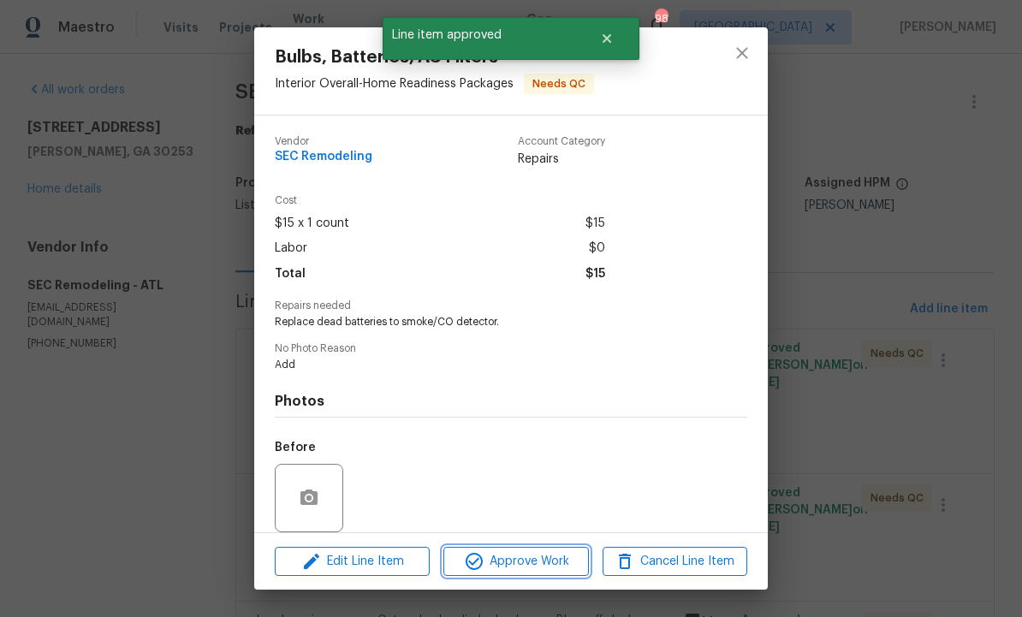
click at [527, 554] on span "Approve Work" at bounding box center [515, 561] width 134 height 21
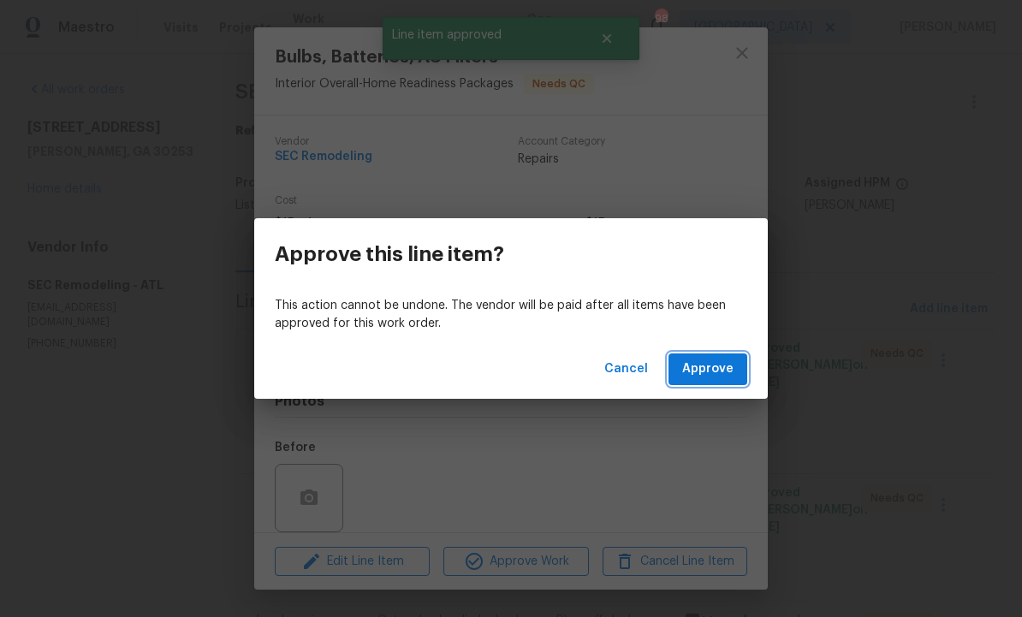
click at [716, 355] on button "Approve" at bounding box center [707, 369] width 79 height 32
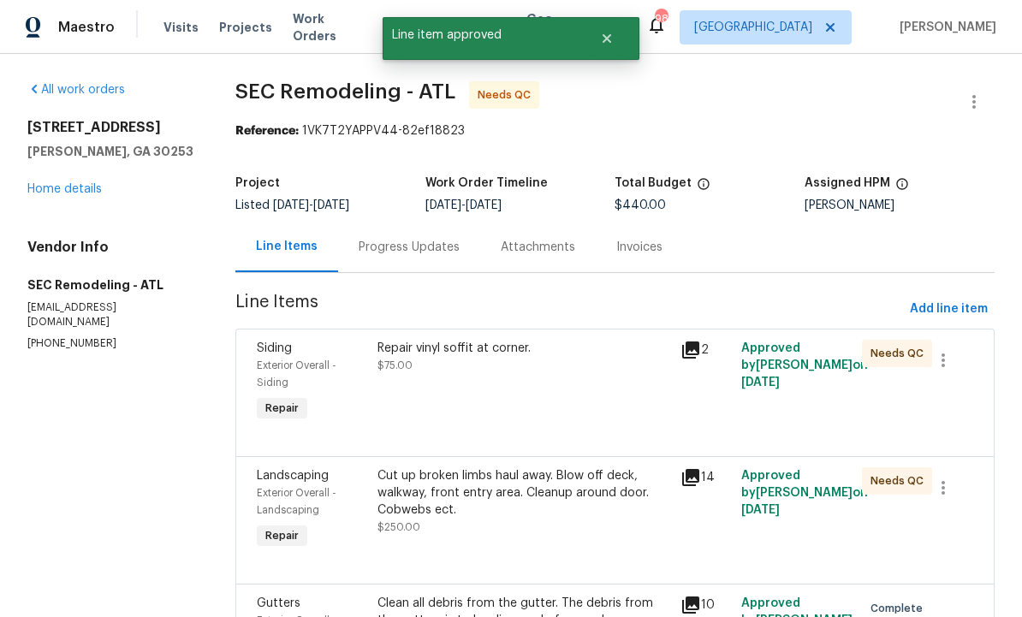
click at [543, 376] on div "Repair vinyl soffit at corner. $75.00" at bounding box center [523, 383] width 303 height 96
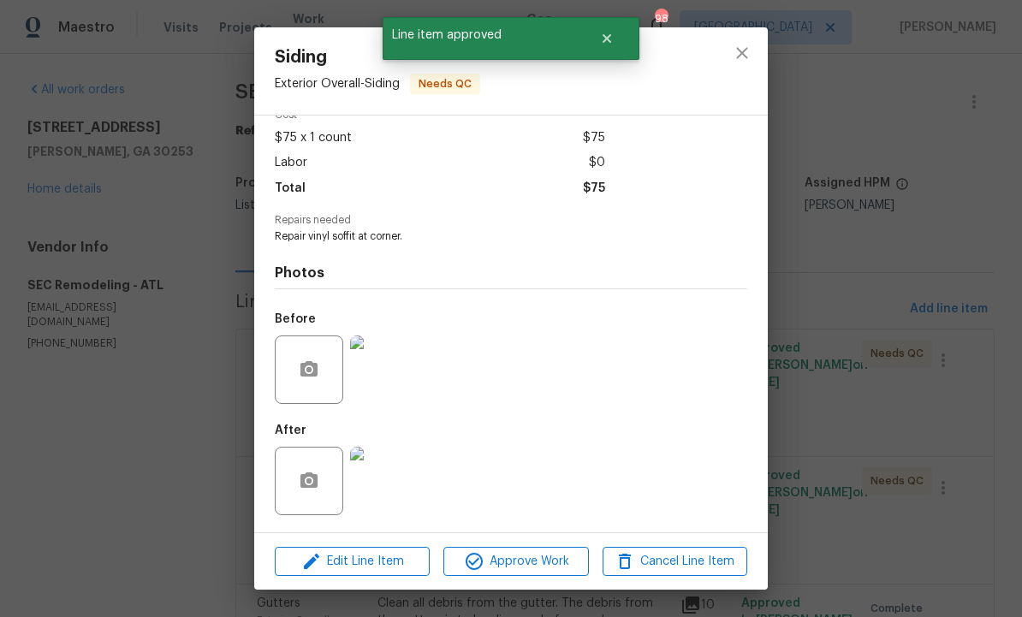
scroll to position [90, 0]
click at [385, 483] on img at bounding box center [384, 481] width 68 height 68
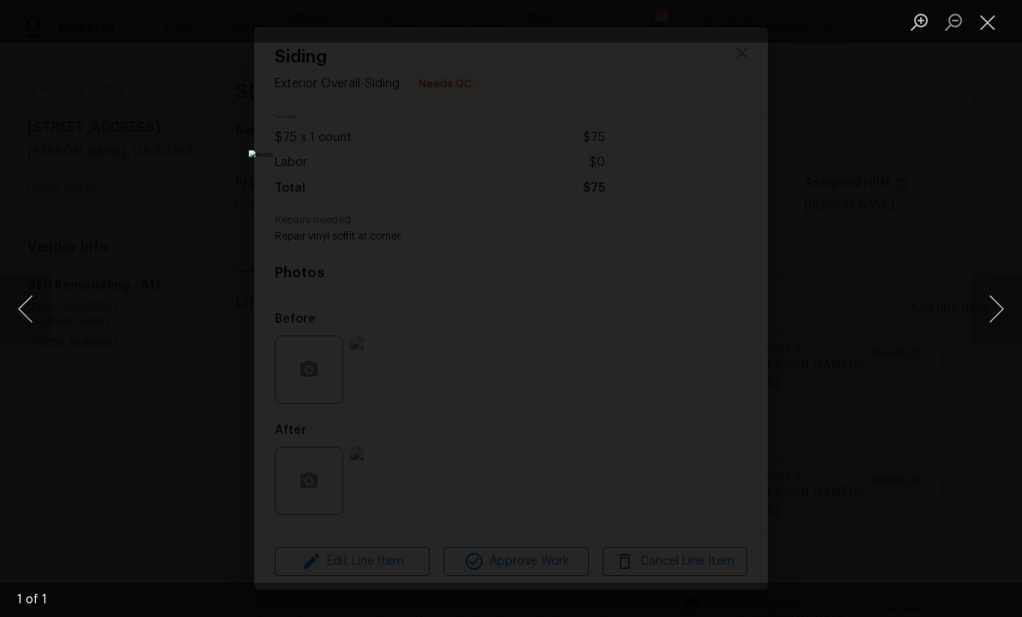
click at [985, 304] on button "Next image" at bounding box center [995, 309] width 51 height 68
click at [990, 22] on button "Close lightbox" at bounding box center [987, 22] width 34 height 30
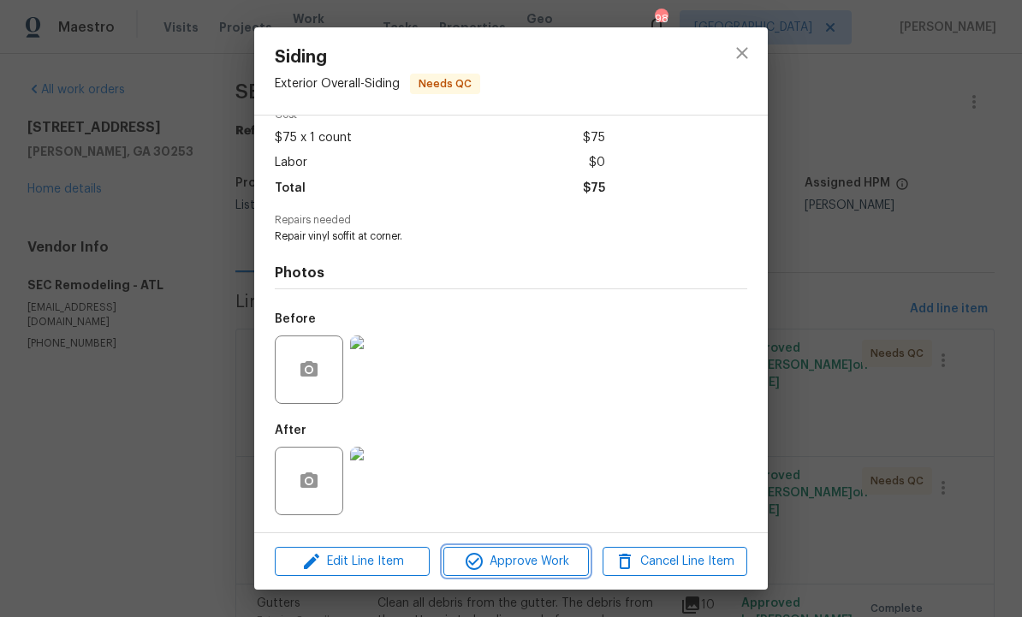
click at [537, 560] on span "Approve Work" at bounding box center [515, 561] width 134 height 21
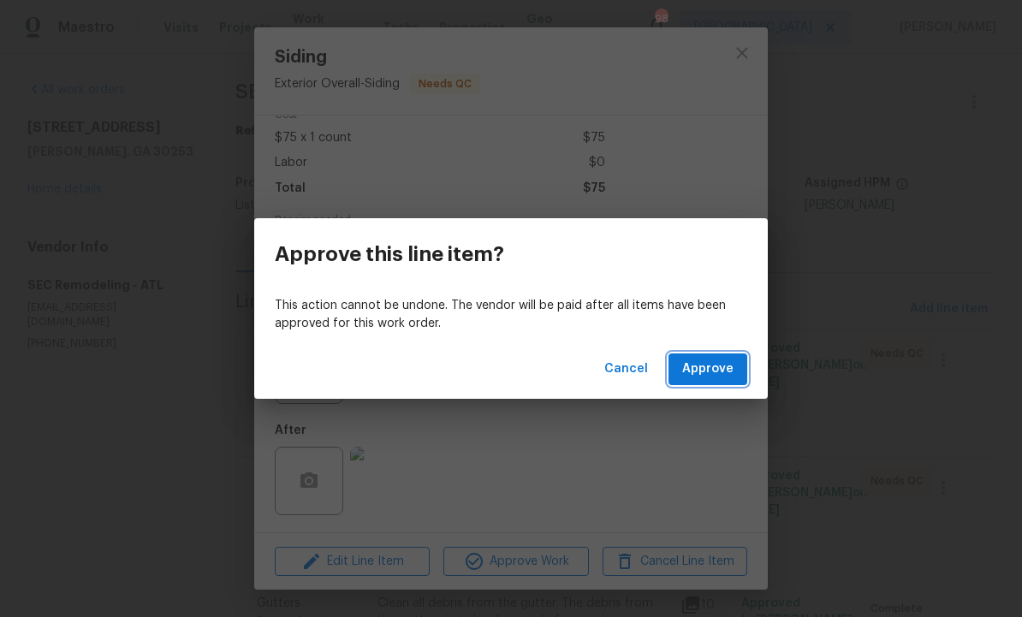
click at [716, 368] on span "Approve" at bounding box center [707, 369] width 51 height 21
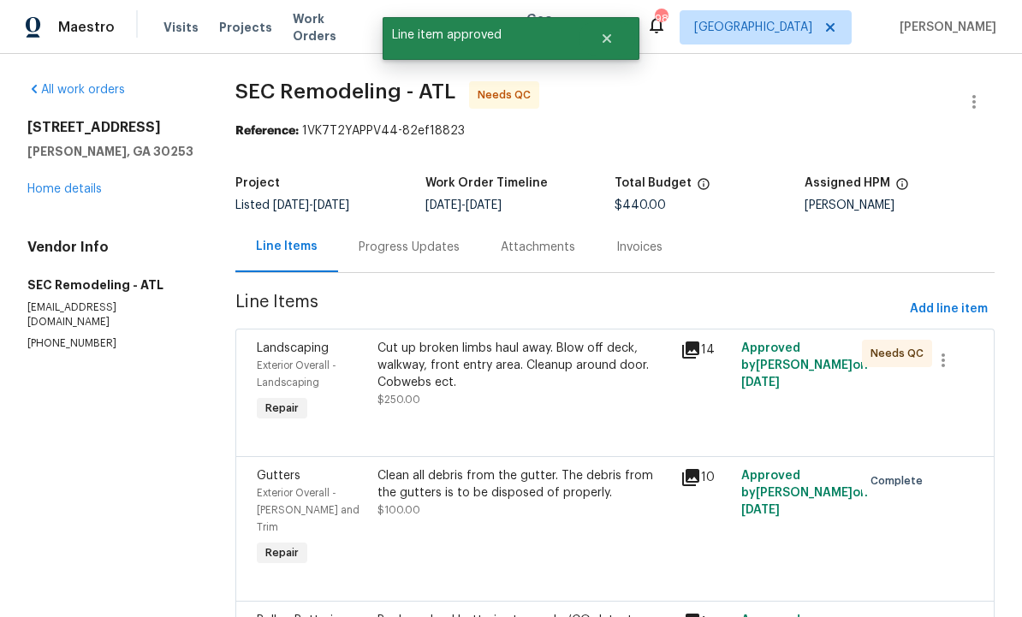
click at [545, 400] on div "Cut up broken limbs haul away. Blow off deck, walkway, front entry area. Cleanu…" at bounding box center [523, 374] width 293 height 68
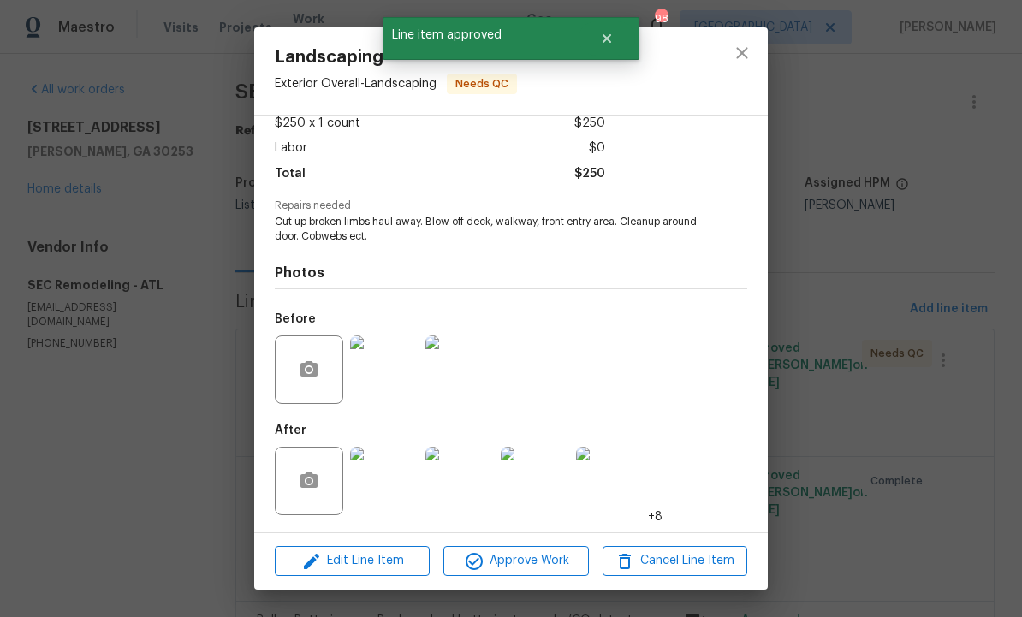
scroll to position [104, 0]
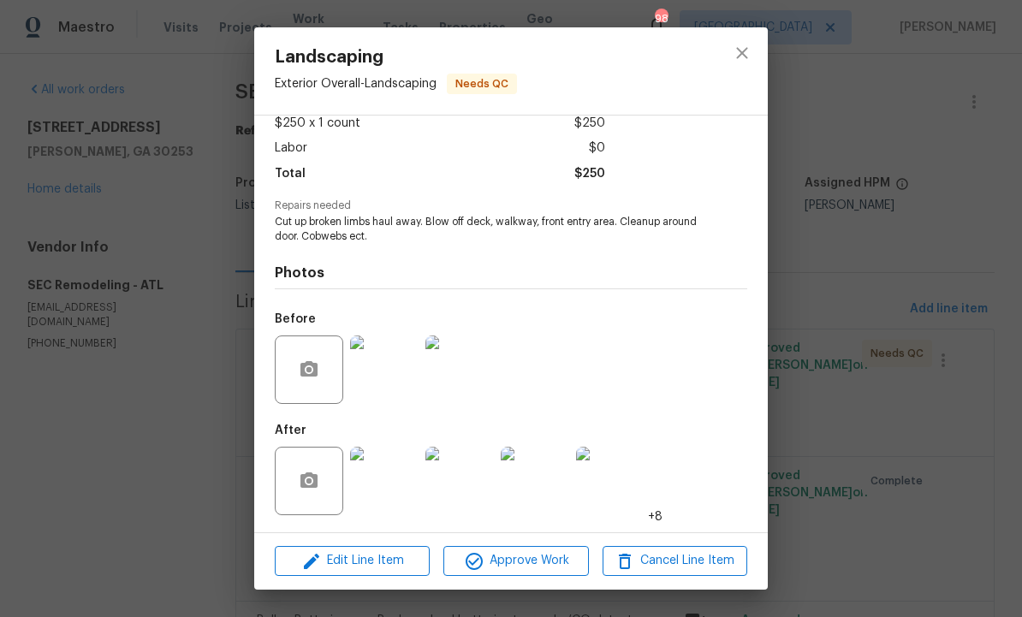
click at [392, 471] on img at bounding box center [384, 481] width 68 height 68
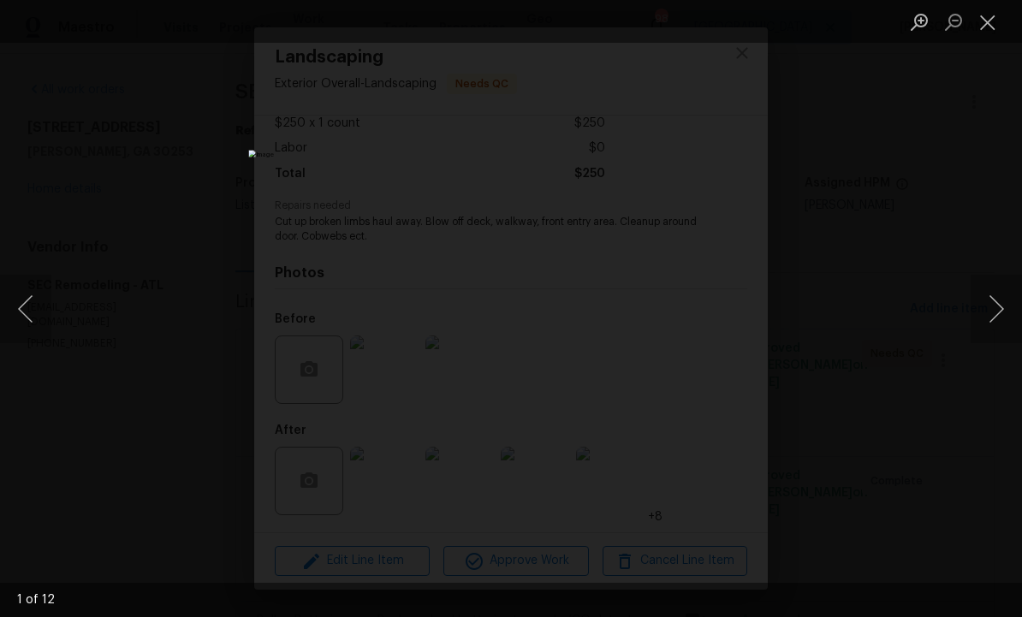
click at [992, 307] on button "Next image" at bounding box center [995, 309] width 51 height 68
click at [987, 308] on button "Next image" at bounding box center [995, 309] width 51 height 68
click at [986, 308] on button "Next image" at bounding box center [995, 309] width 51 height 68
click at [987, 306] on button "Next image" at bounding box center [995, 309] width 51 height 68
click at [989, 306] on button "Next image" at bounding box center [995, 309] width 51 height 68
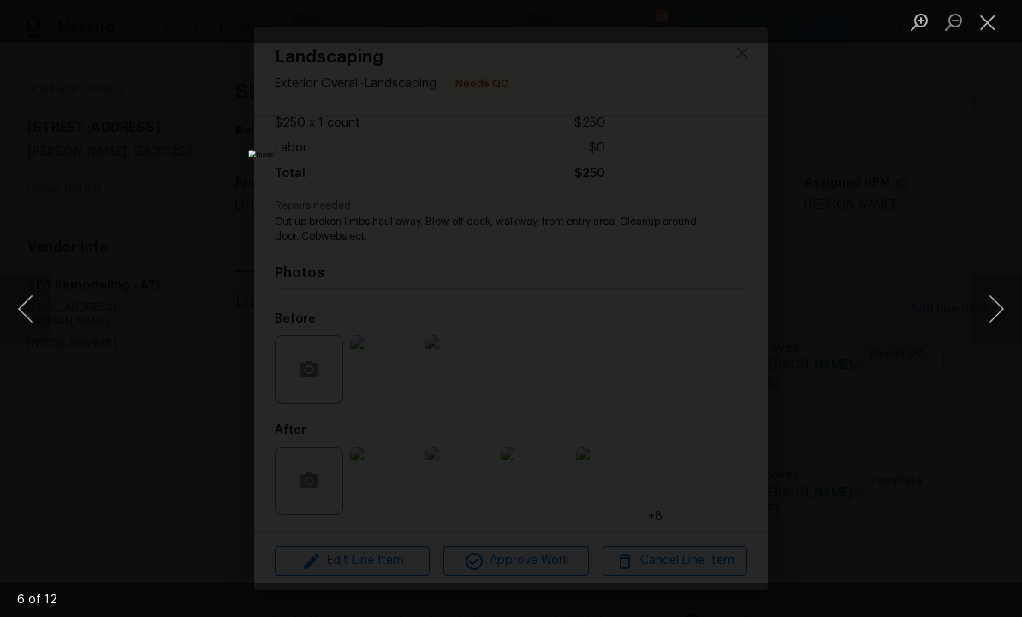
click at [985, 305] on button "Next image" at bounding box center [995, 309] width 51 height 68
click at [984, 21] on button "Close lightbox" at bounding box center [987, 22] width 34 height 30
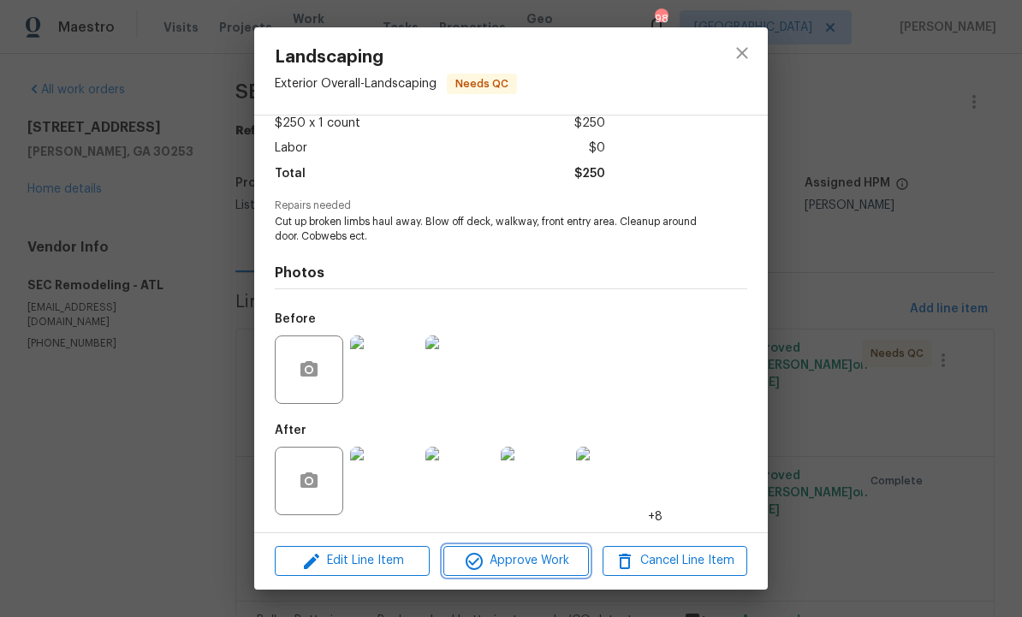
click at [526, 557] on span "Approve Work" at bounding box center [515, 560] width 134 height 21
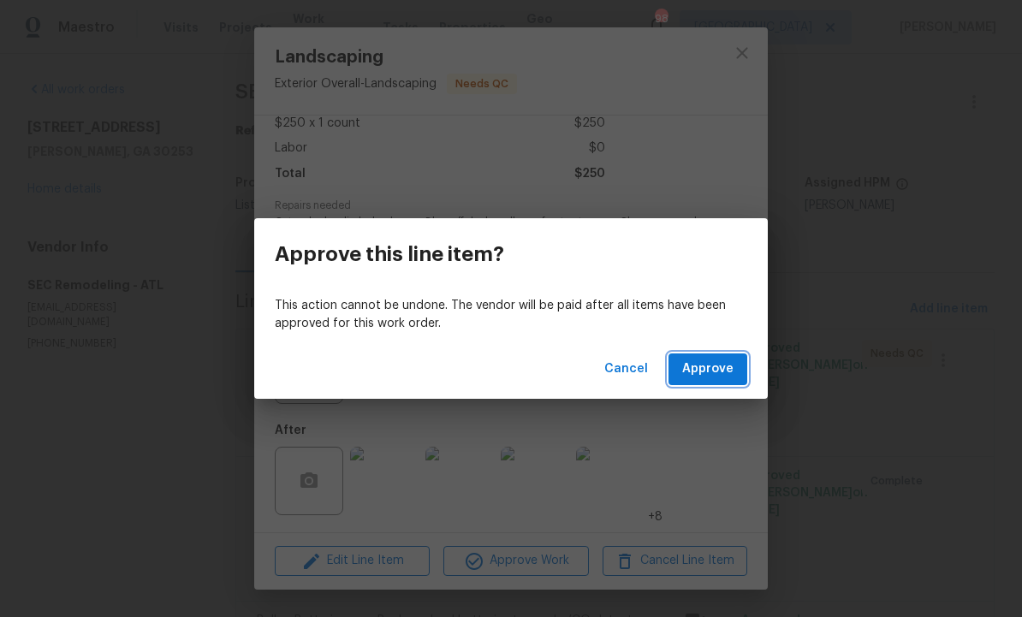
click at [708, 366] on span "Approve" at bounding box center [707, 369] width 51 height 21
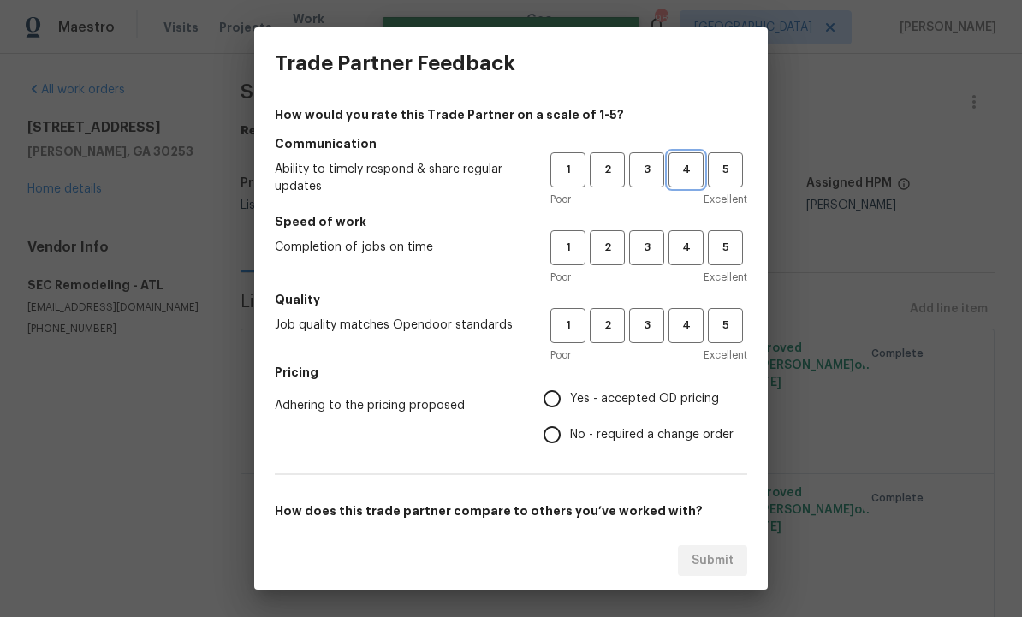
click at [698, 166] on span "4" at bounding box center [686, 170] width 32 height 20
click at [702, 235] on button "4" at bounding box center [685, 247] width 35 height 35
click at [692, 315] on button "4" at bounding box center [685, 325] width 35 height 35
click at [552, 397] on input "Yes - accepted OD pricing" at bounding box center [552, 399] width 36 height 36
radio input "true"
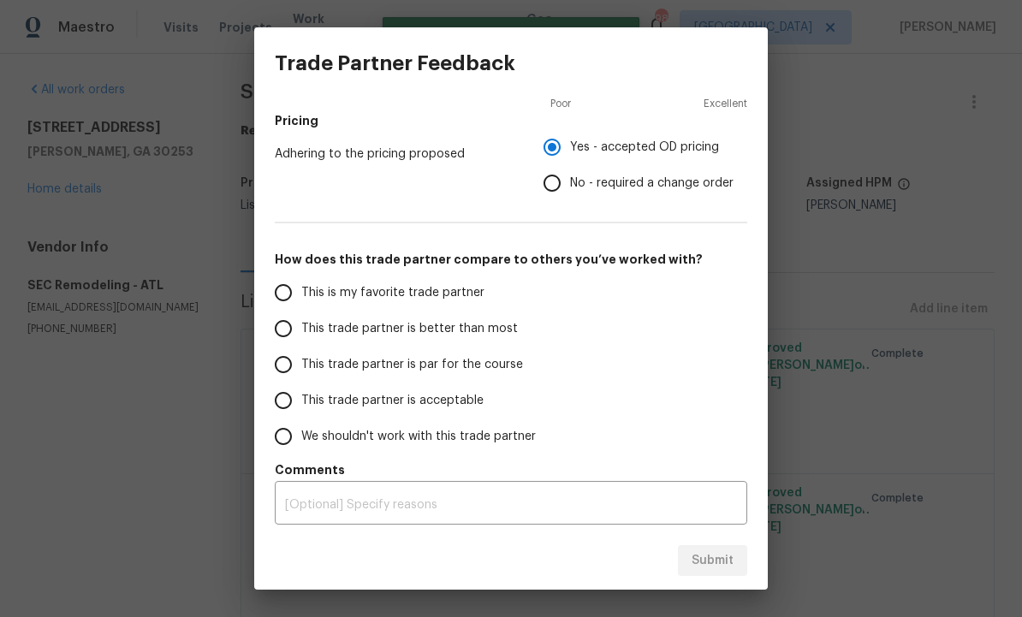
scroll to position [252, 0]
click at [281, 329] on input "This trade partner is better than most" at bounding box center [283, 329] width 36 height 36
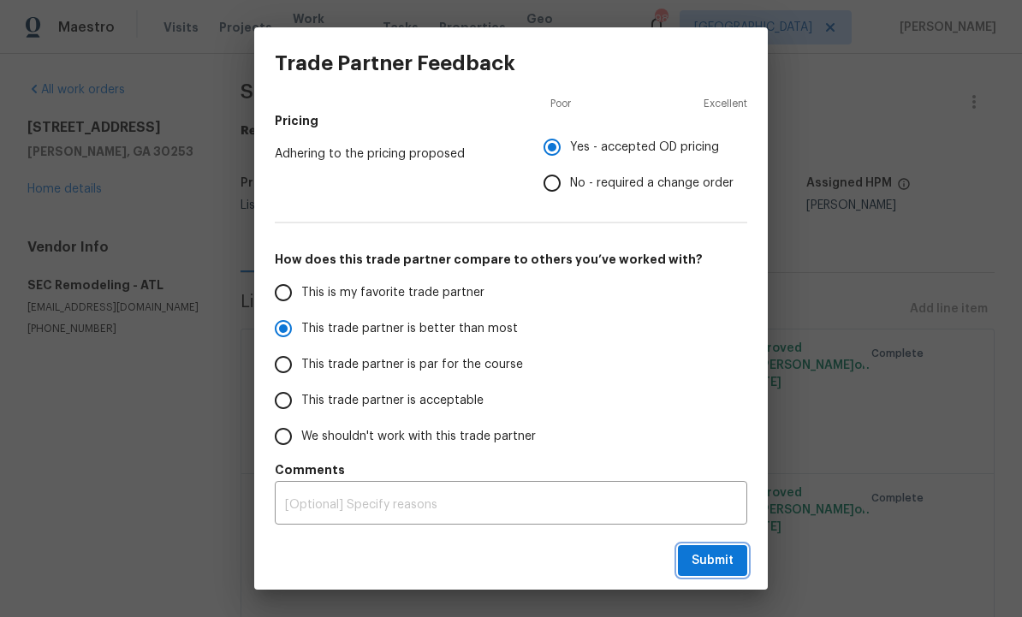
click at [710, 559] on span "Submit" at bounding box center [712, 560] width 42 height 21
radio input "true"
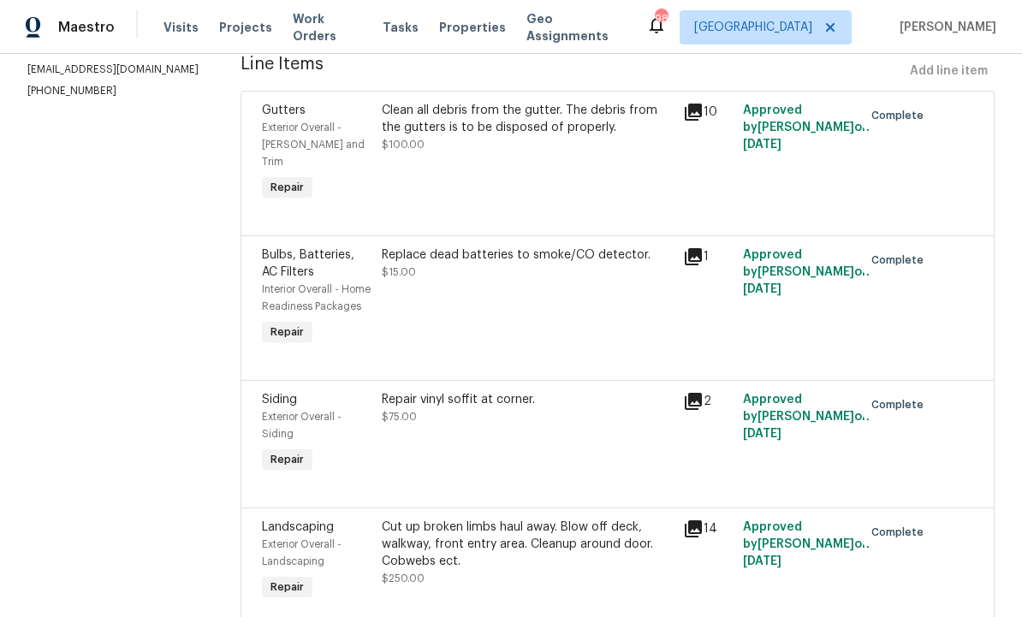
scroll to position [237, 0]
click at [519, 535] on div "Cut up broken limbs haul away. Blow off deck, walkway, front entry area. Cleanu…" at bounding box center [527, 544] width 290 height 51
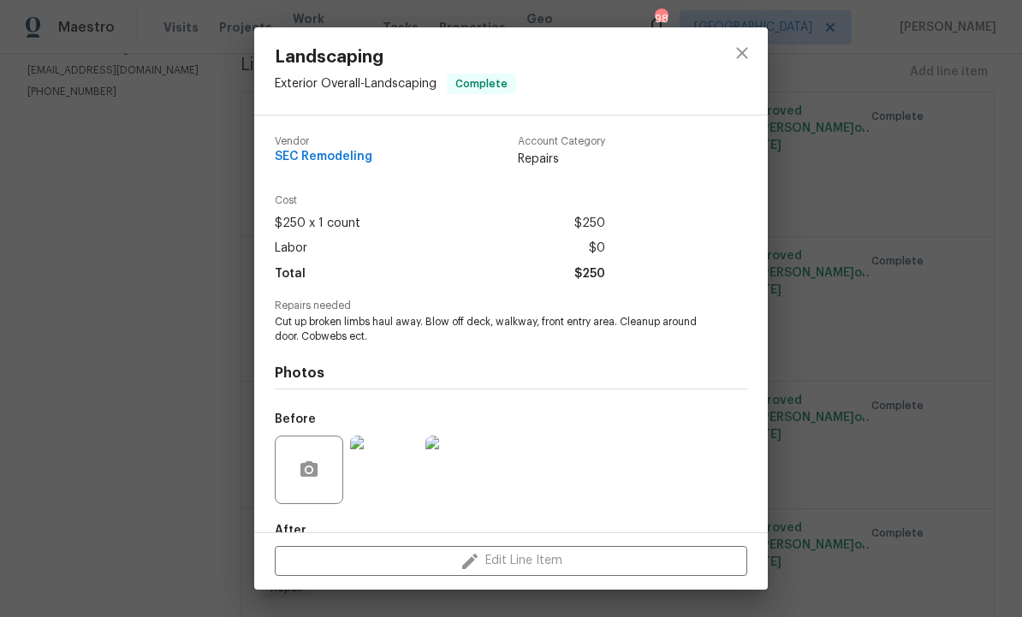
click at [382, 471] on img at bounding box center [384, 470] width 68 height 68
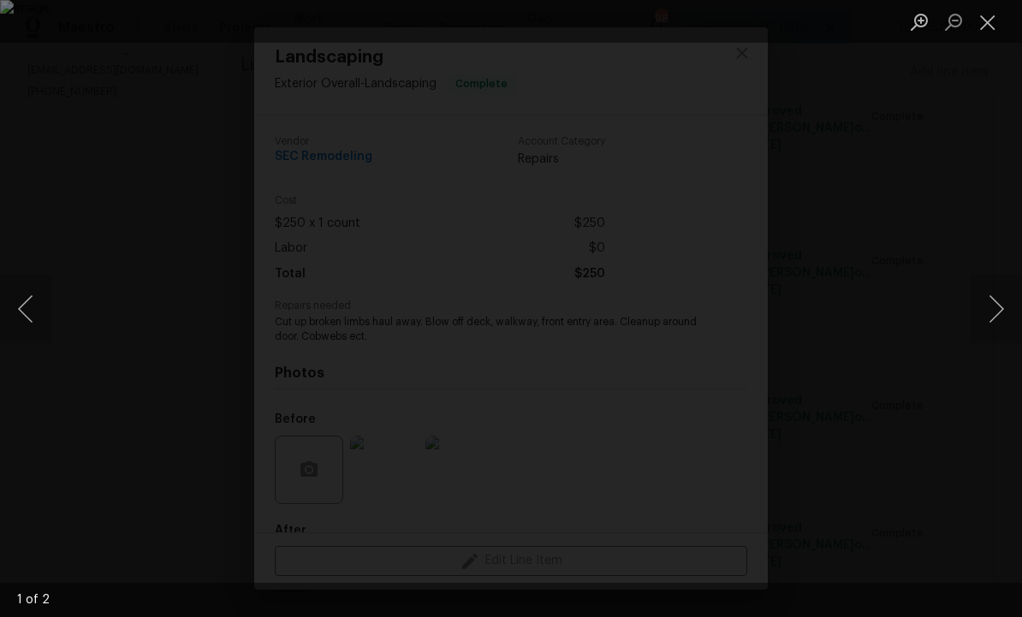
click at [990, 22] on button "Close lightbox" at bounding box center [987, 22] width 34 height 30
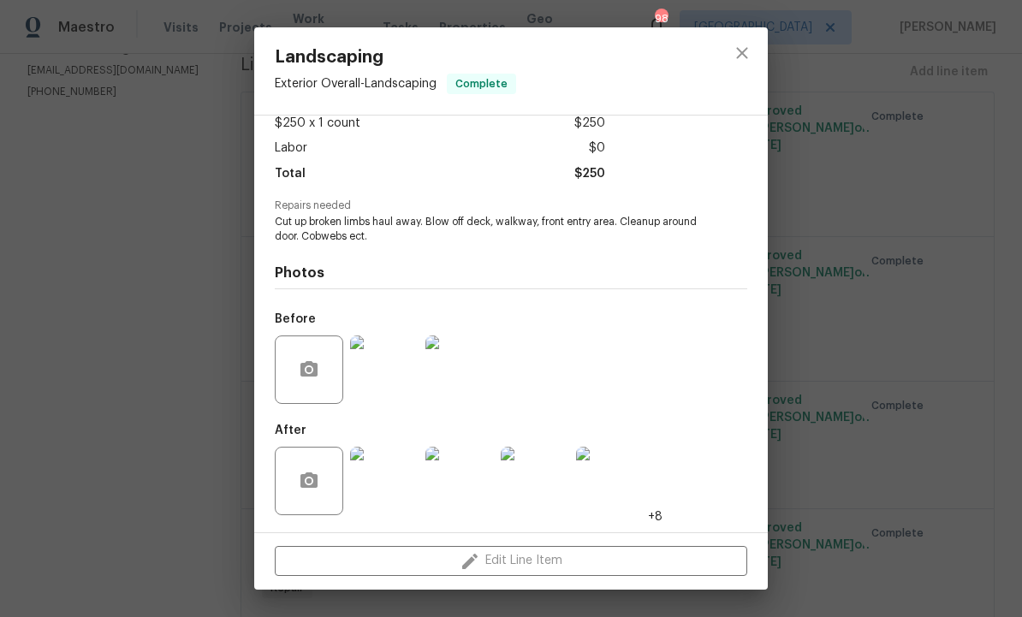
scroll to position [104, 0]
click at [538, 477] on img at bounding box center [535, 481] width 68 height 68
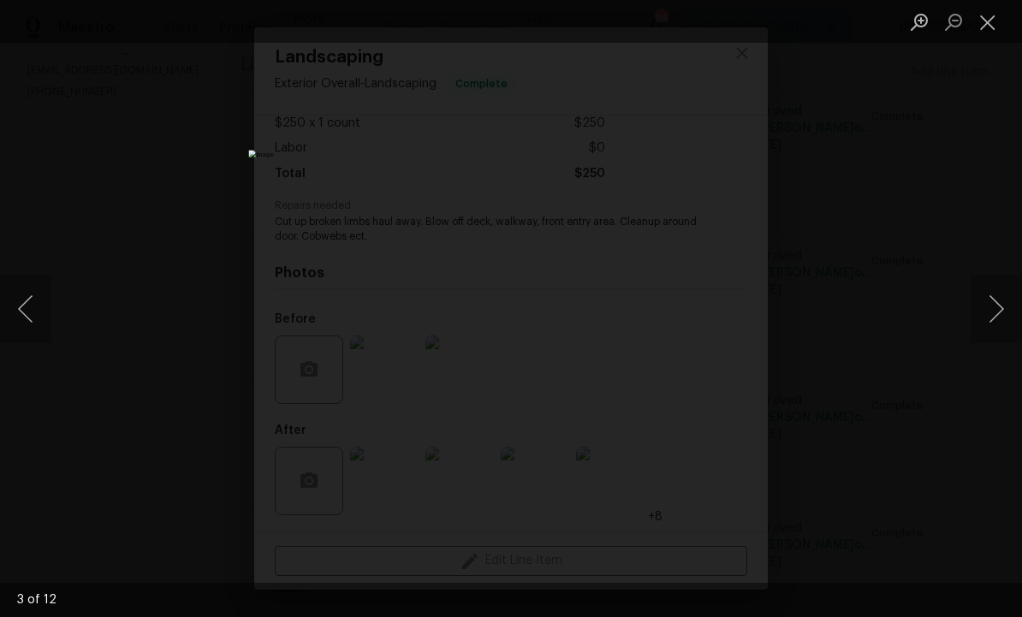
scroll to position [46, 0]
click at [990, 317] on button "Next image" at bounding box center [995, 309] width 51 height 68
click at [36, 301] on button "Previous image" at bounding box center [25, 309] width 51 height 68
click at [38, 298] on button "Previous image" at bounding box center [25, 309] width 51 height 68
click at [32, 309] on button "Previous image" at bounding box center [25, 309] width 51 height 68
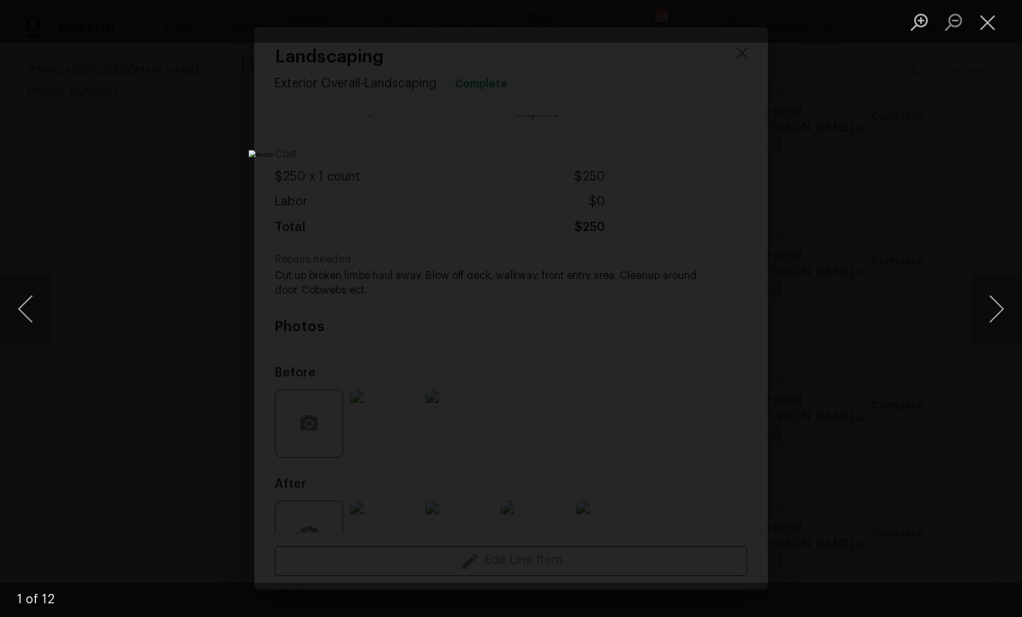
click at [27, 281] on button "Previous image" at bounding box center [25, 309] width 51 height 68
click at [24, 311] on button "Previous image" at bounding box center [25, 309] width 51 height 68
click at [992, 317] on button "Next image" at bounding box center [995, 309] width 51 height 68
click at [24, 305] on button "Previous image" at bounding box center [25, 309] width 51 height 68
click at [36, 313] on button "Previous image" at bounding box center [25, 309] width 51 height 68
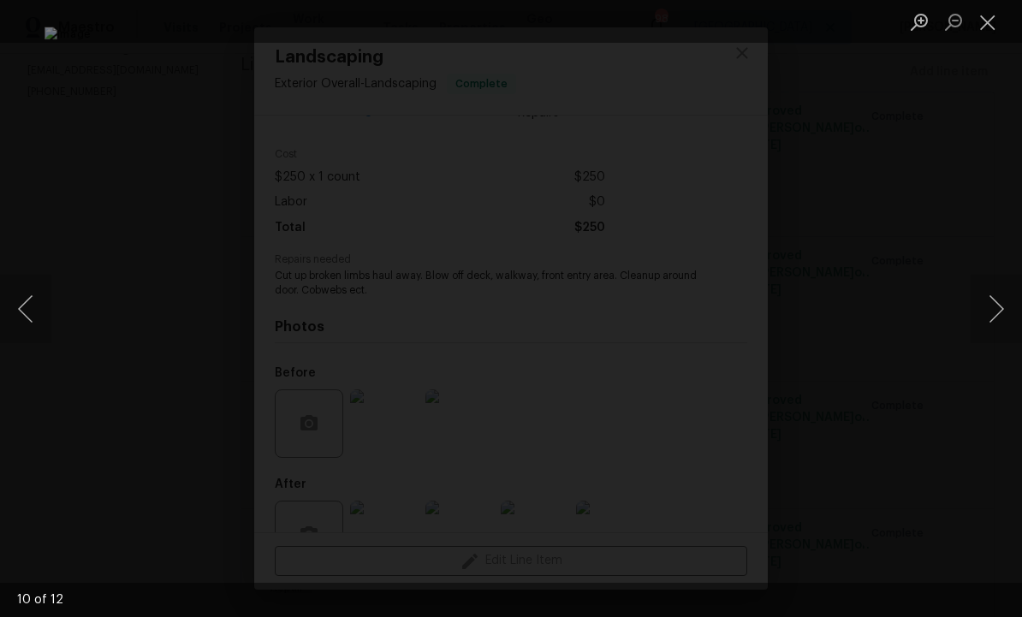
click at [33, 311] on button "Previous image" at bounding box center [25, 309] width 51 height 68
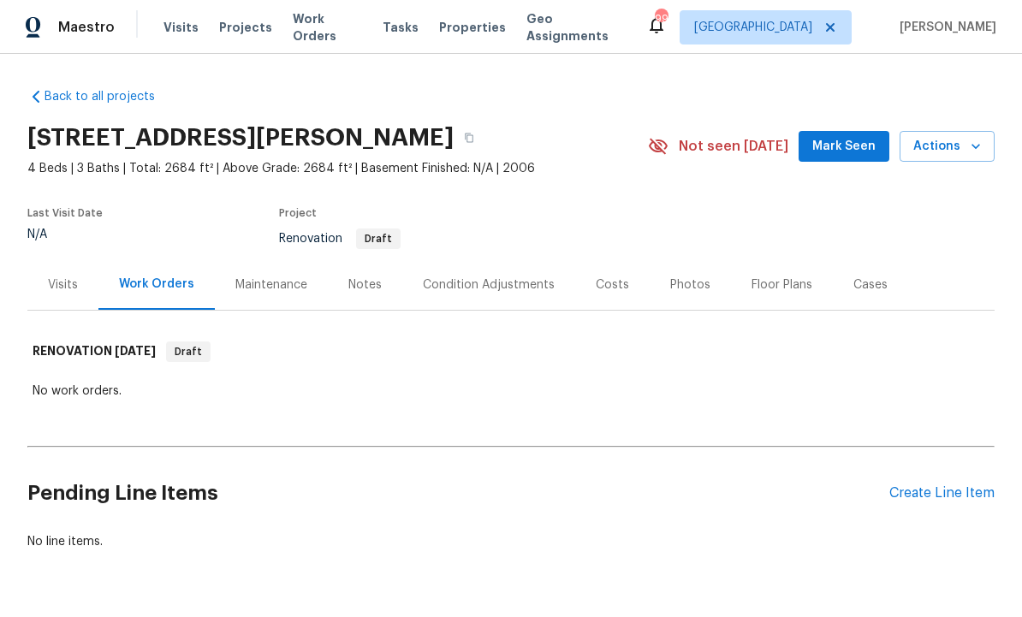
click at [476, 283] on div "Condition Adjustments" at bounding box center [489, 284] width 132 height 17
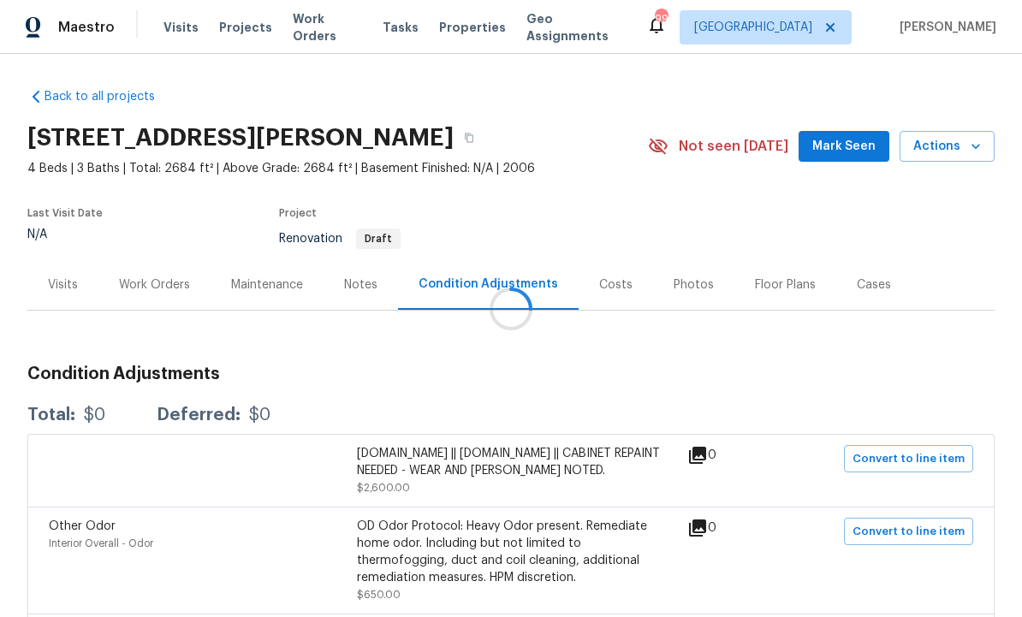
click at [682, 284] on div at bounding box center [511, 308] width 1022 height 617
click at [494, 276] on div "Condition Adjustments" at bounding box center [487, 284] width 139 height 17
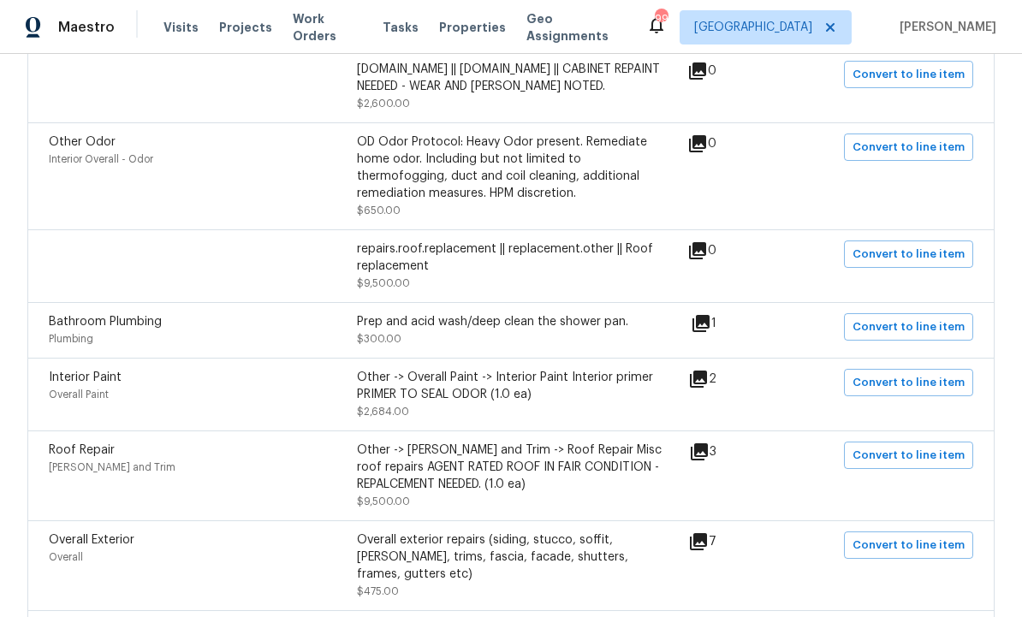
scroll to position [569, 0]
